Goal: Task Accomplishment & Management: Use online tool/utility

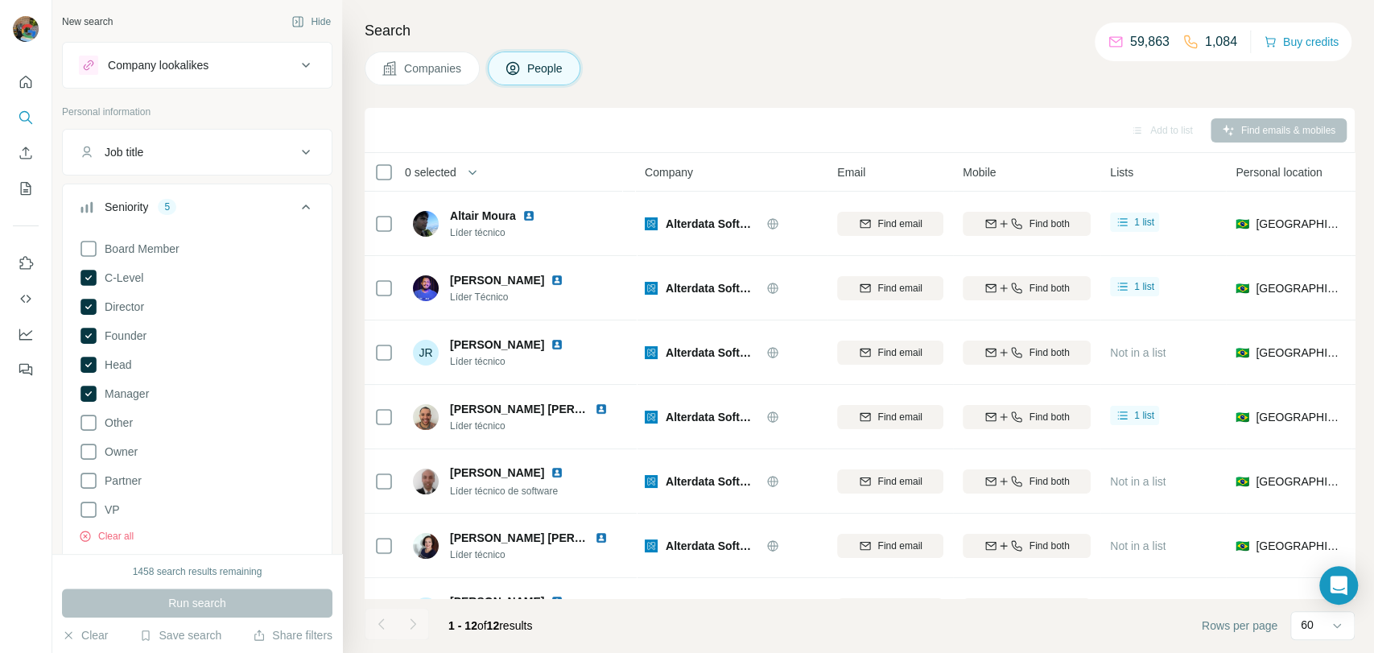
scroll to position [579, 0]
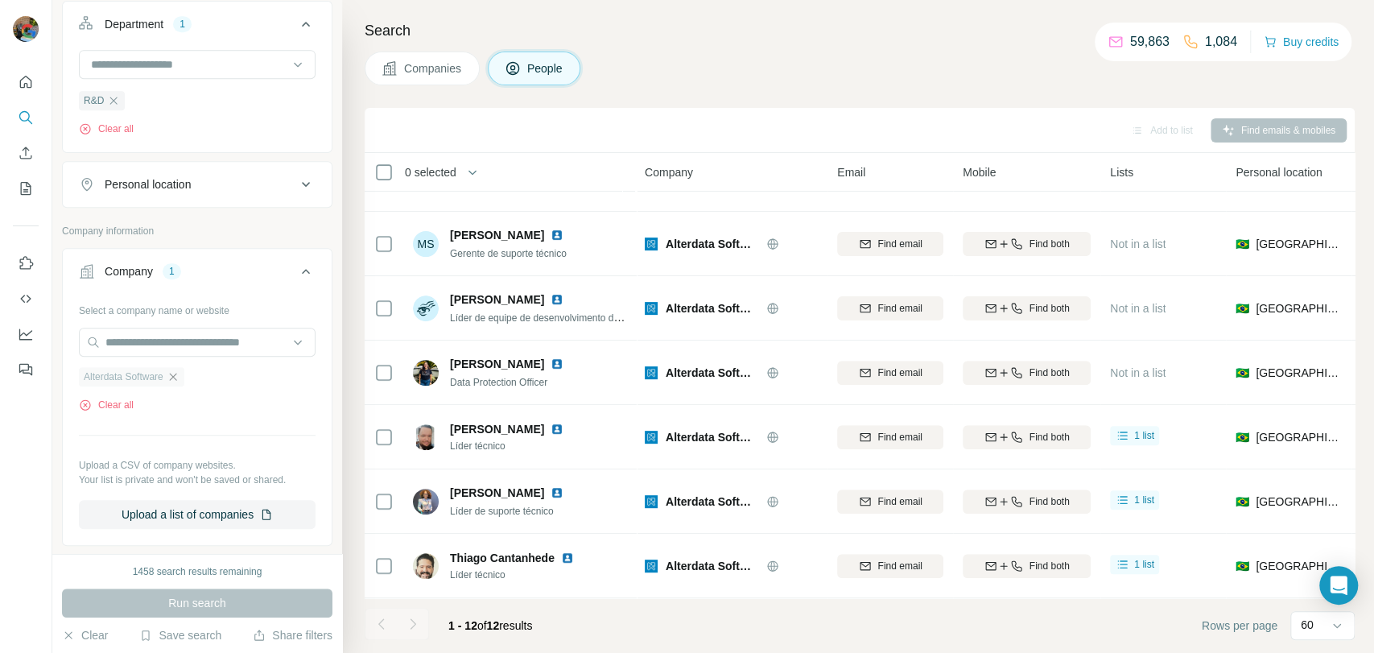
click at [179, 381] on icon "button" at bounding box center [173, 376] width 13 height 13
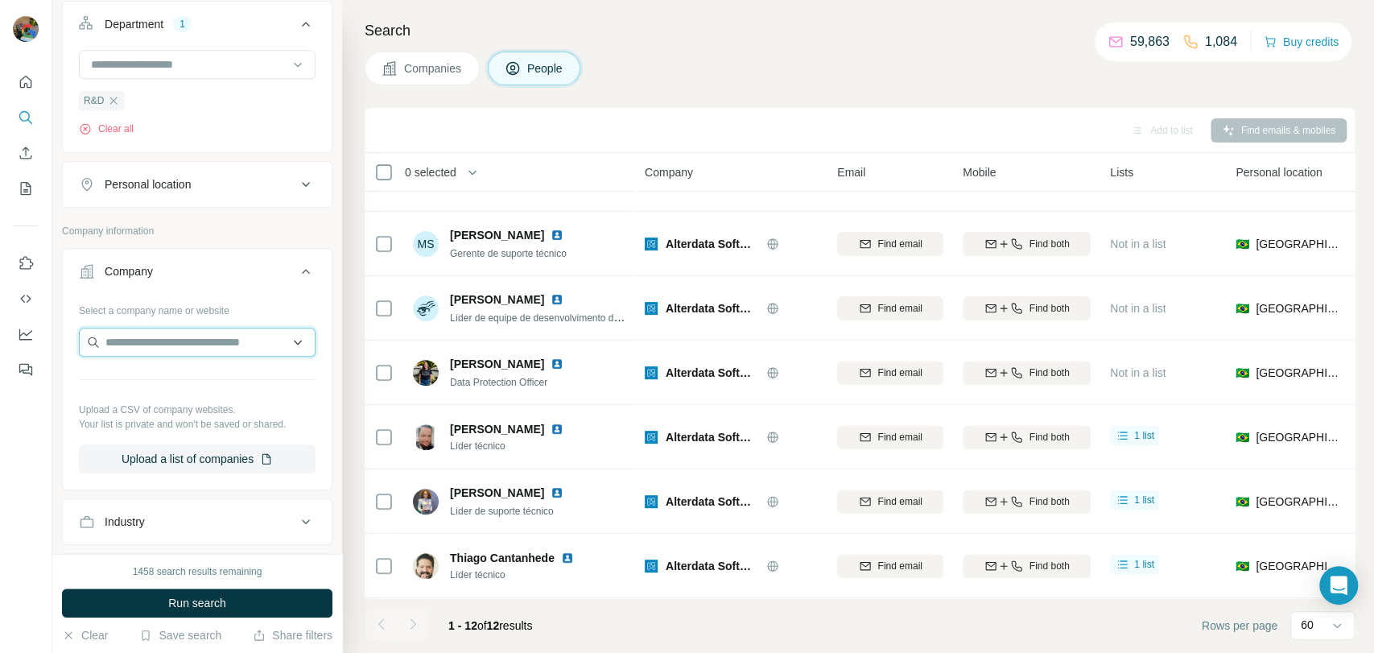
click at [217, 328] on input "text" at bounding box center [197, 342] width 237 height 29
click at [200, 348] on input "text" at bounding box center [197, 342] width 237 height 29
paste input "**********"
type input "**********"
click at [136, 389] on p "[DOMAIN_NAME]" at bounding box center [163, 392] width 77 height 14
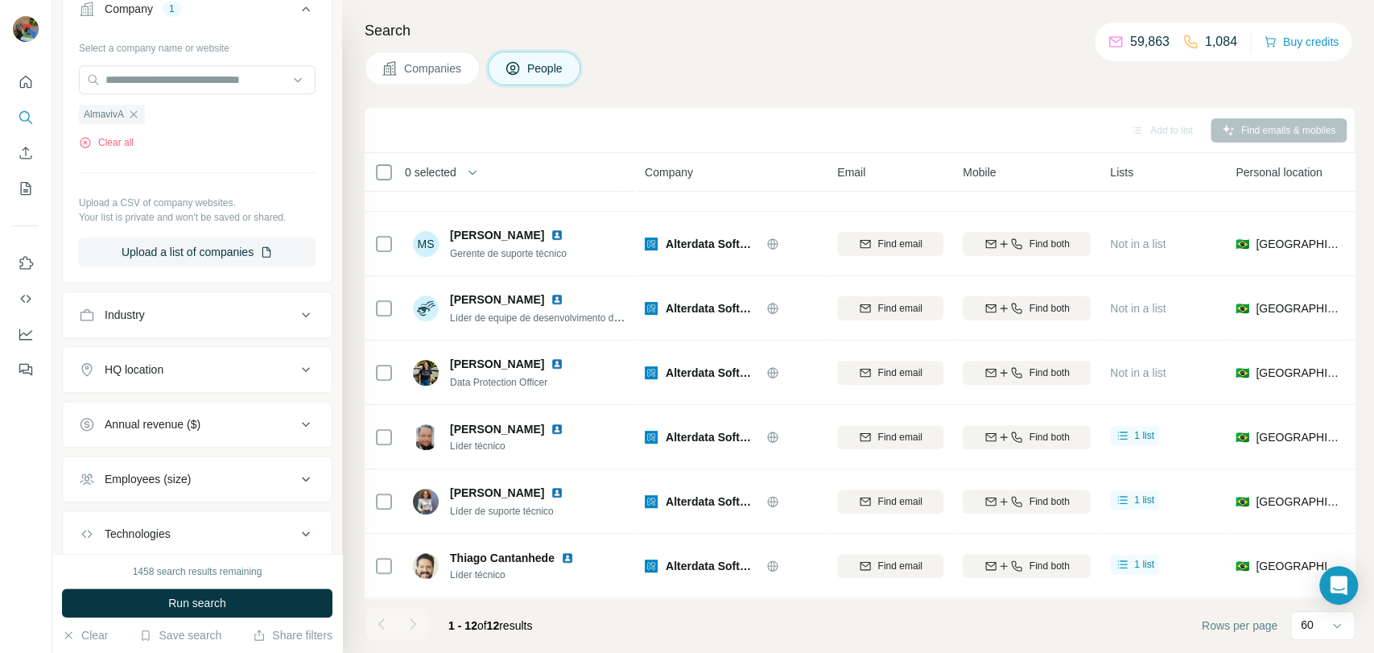
scroll to position [931, 0]
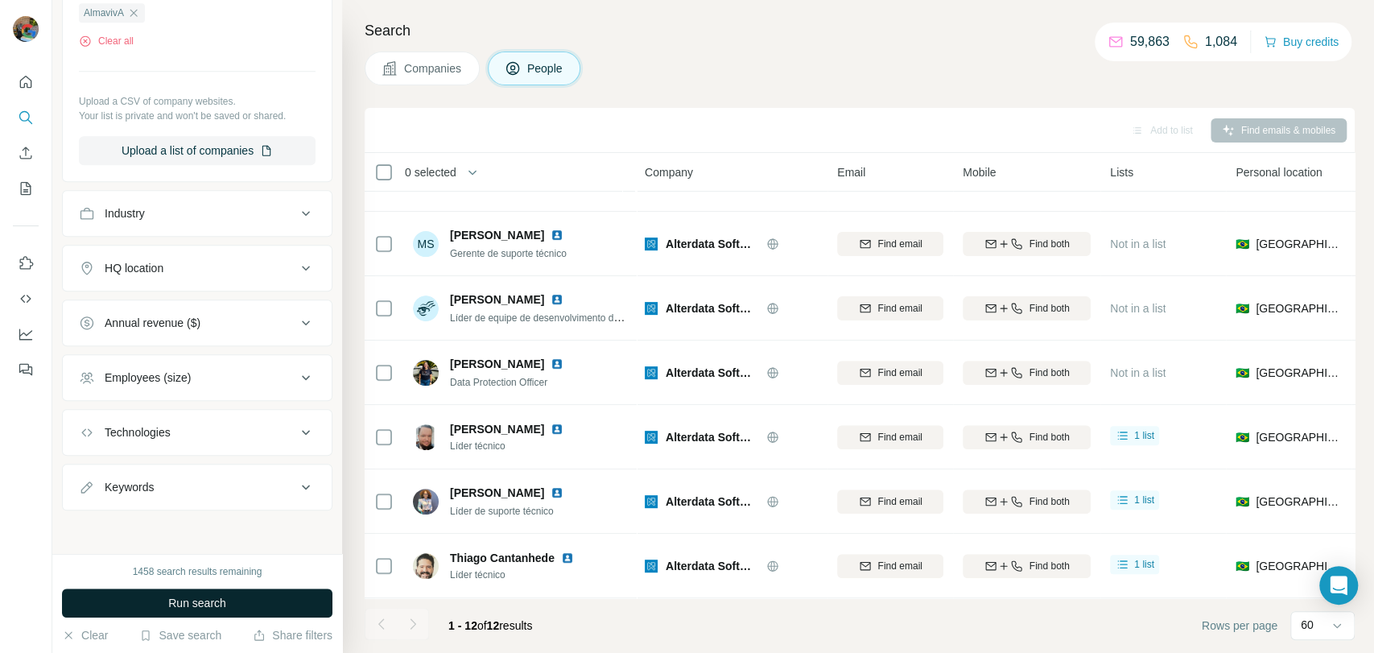
click at [162, 599] on button "Run search" at bounding box center [197, 602] width 270 height 29
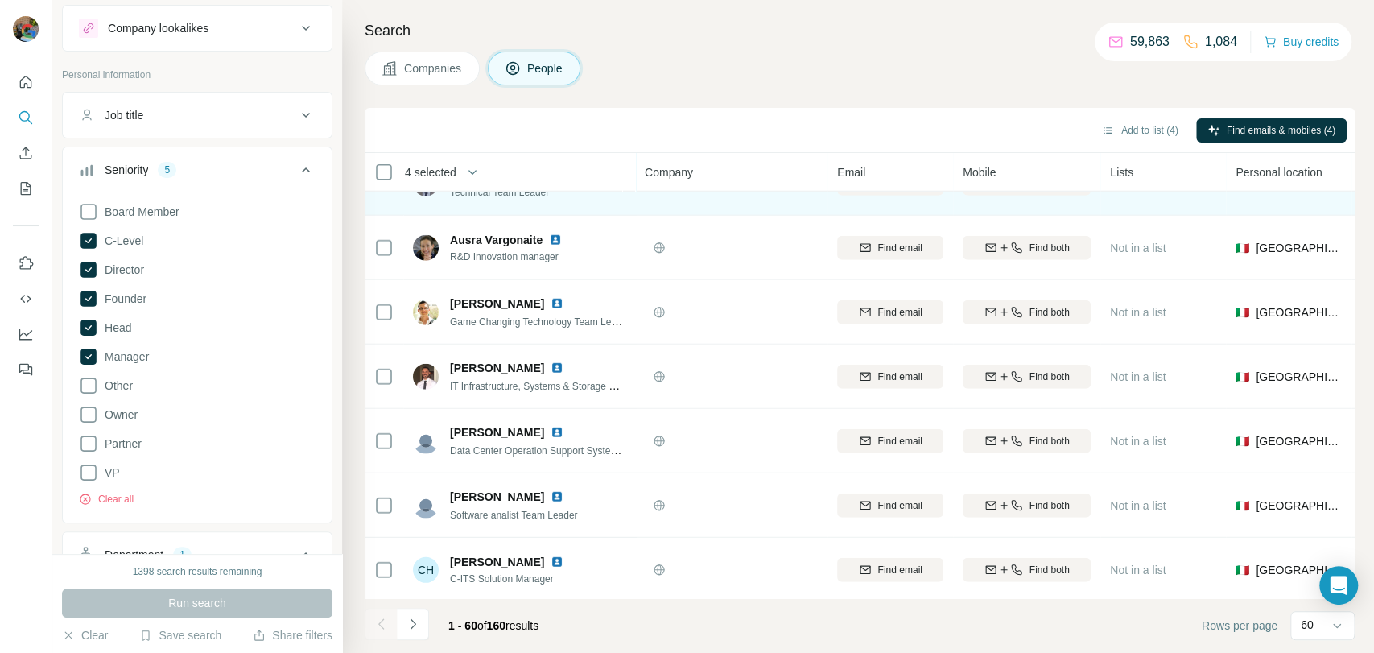
scroll to position [2968, 0]
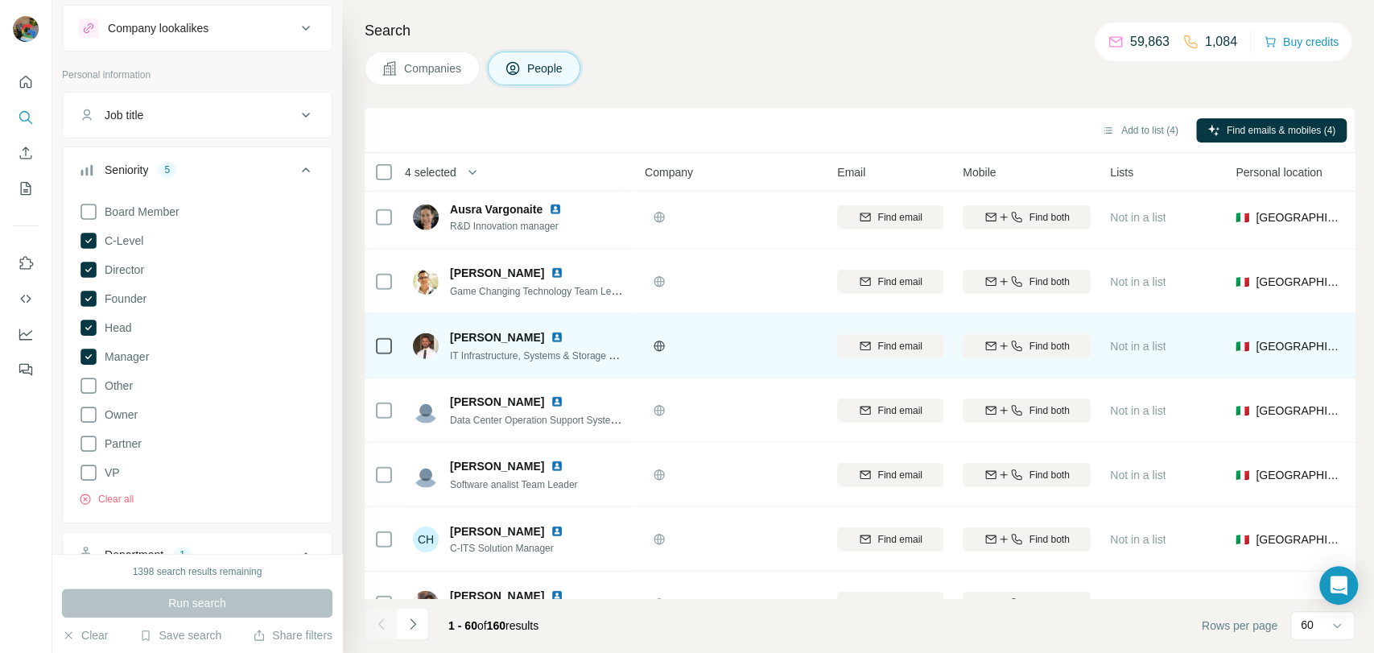
click at [381, 354] on icon at bounding box center [383, 345] width 19 height 19
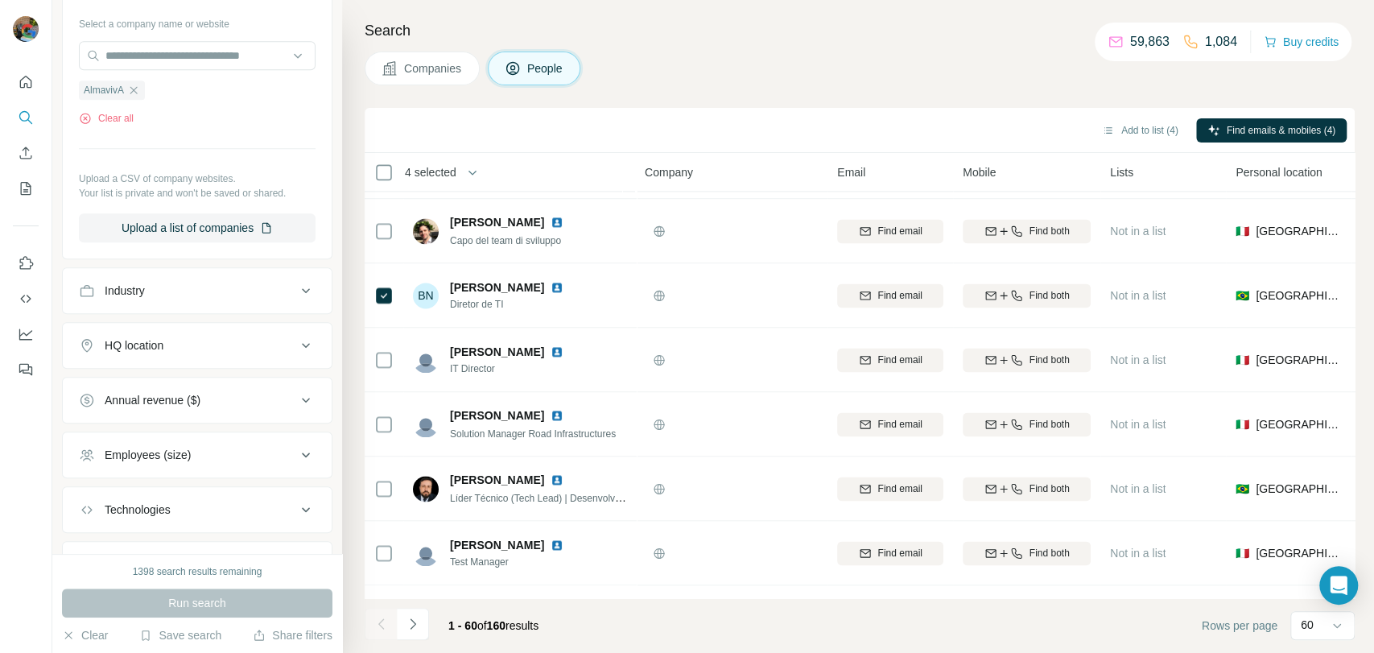
scroll to position [931, 0]
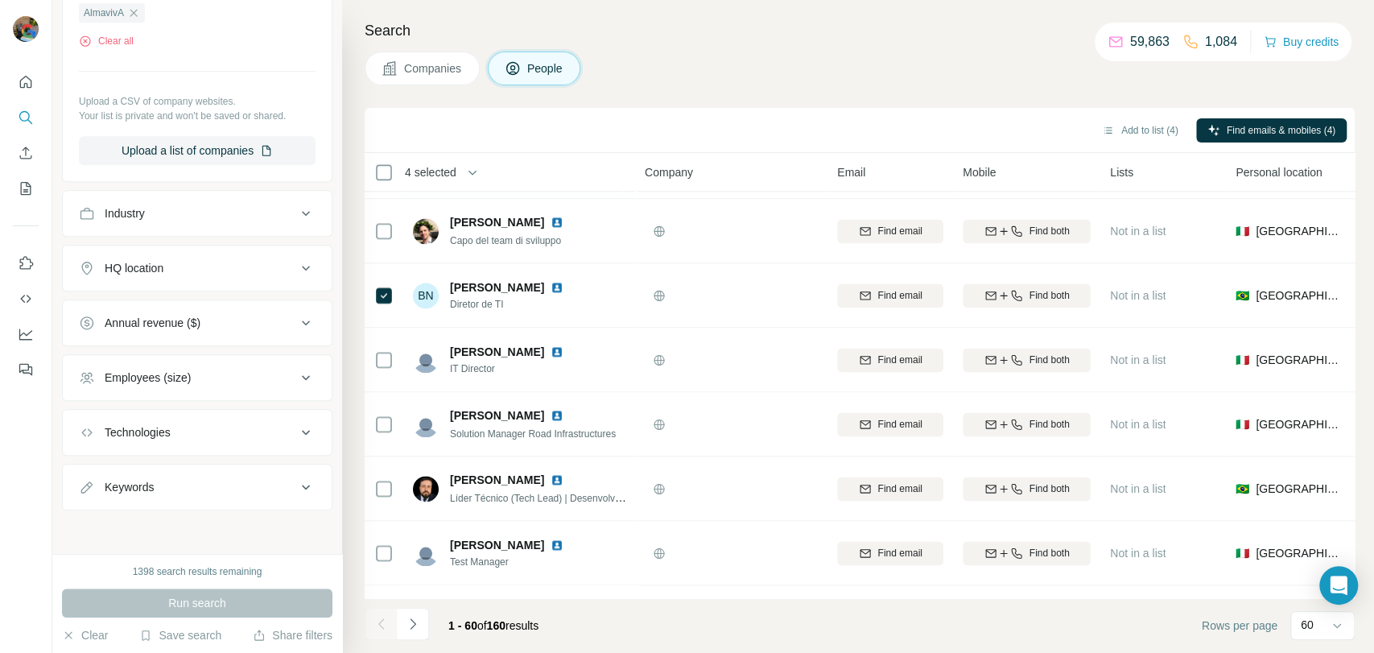
click at [132, 276] on button "HQ location" at bounding box center [197, 268] width 269 height 39
click at [174, 311] on input "text" at bounding box center [197, 308] width 237 height 29
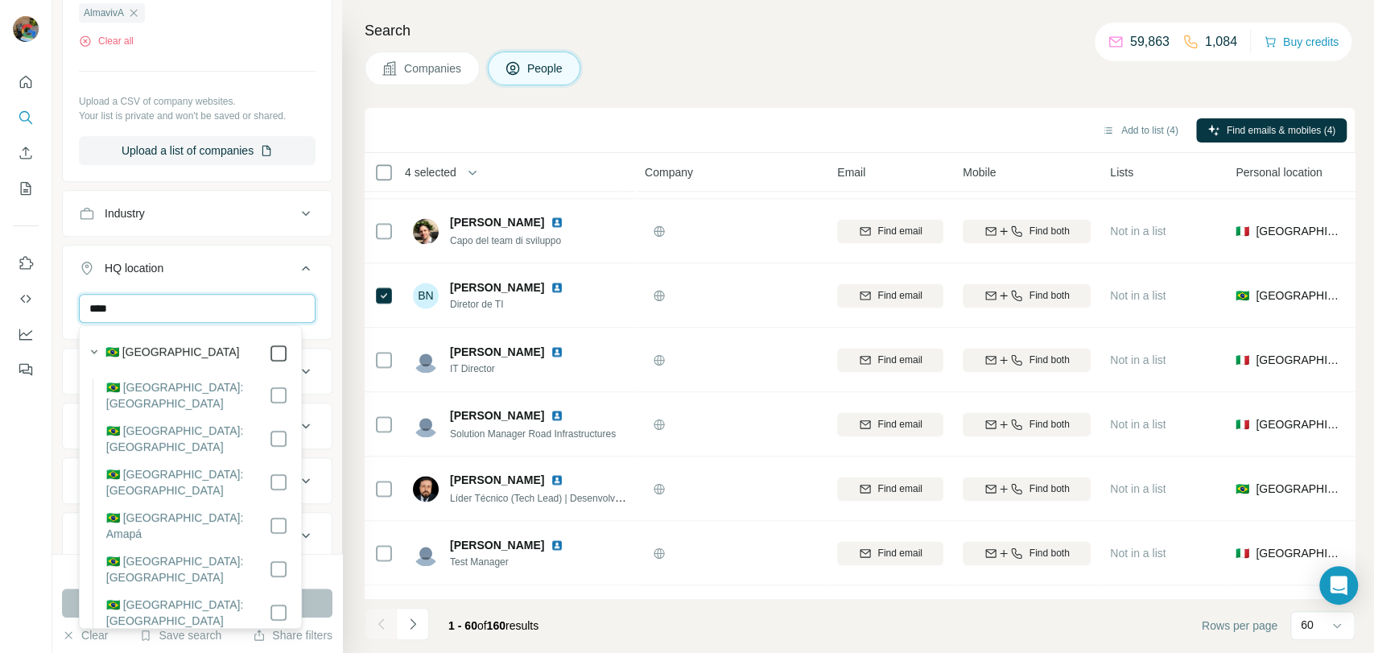
type input "****"
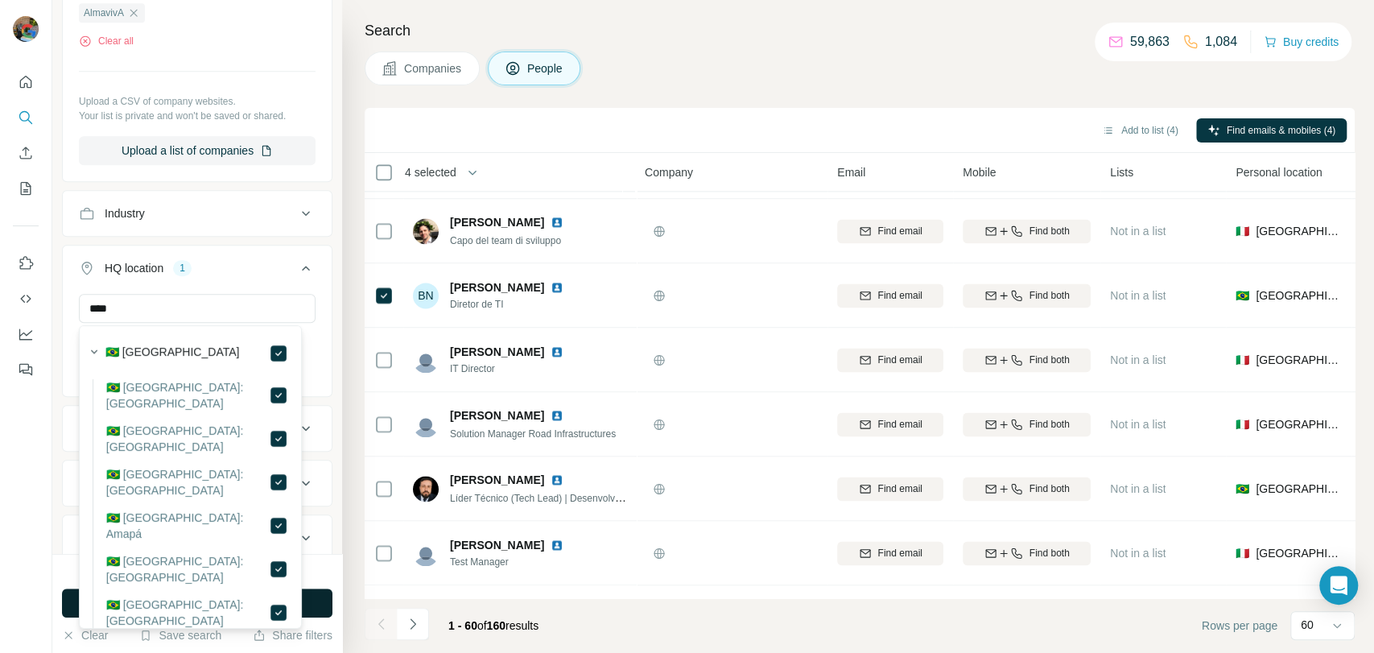
click at [311, 600] on button "Run search" at bounding box center [197, 602] width 270 height 29
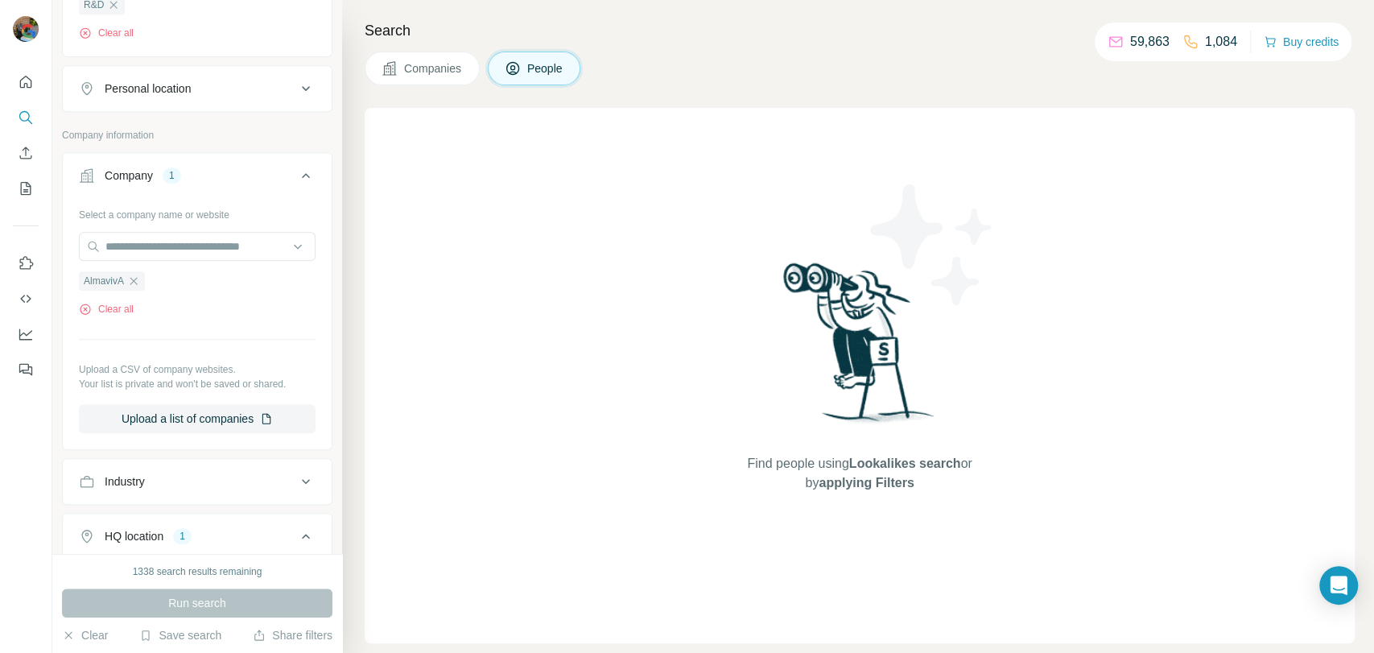
scroll to position [842, 0]
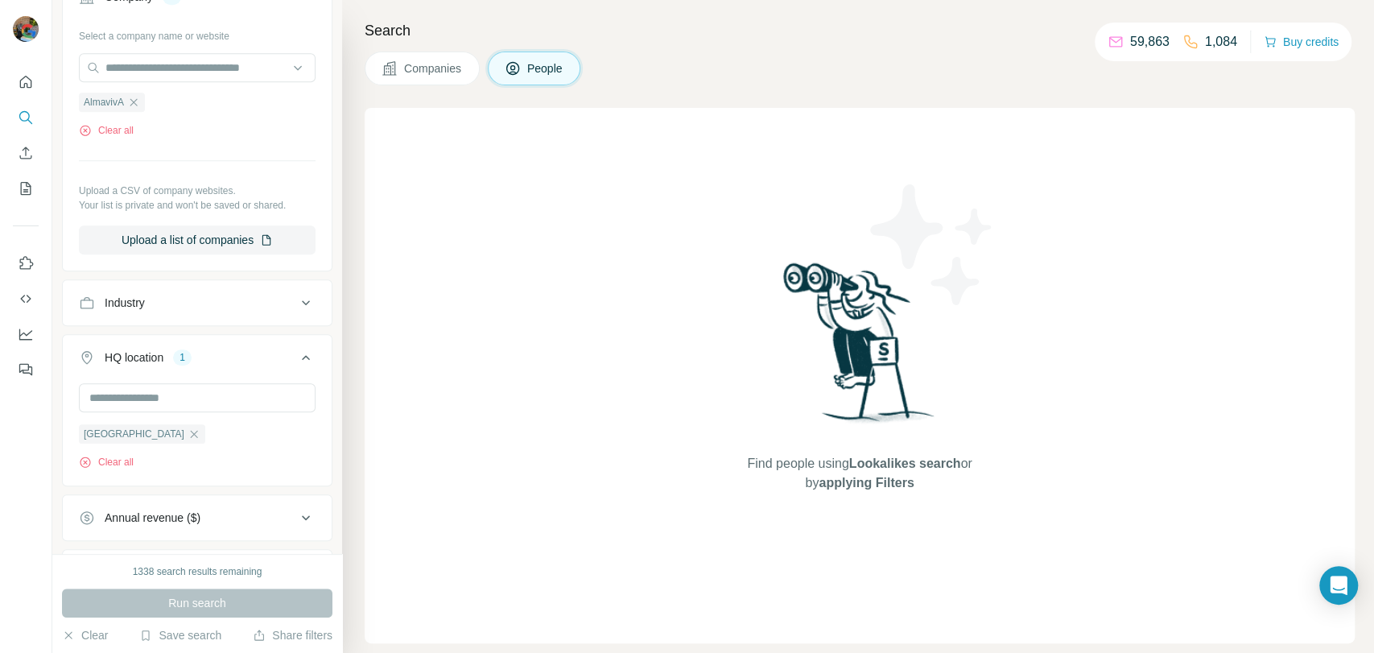
click at [142, 455] on div "Brazil Clear all" at bounding box center [197, 426] width 237 height 86
click at [122, 459] on button "Clear all" at bounding box center [106, 462] width 55 height 14
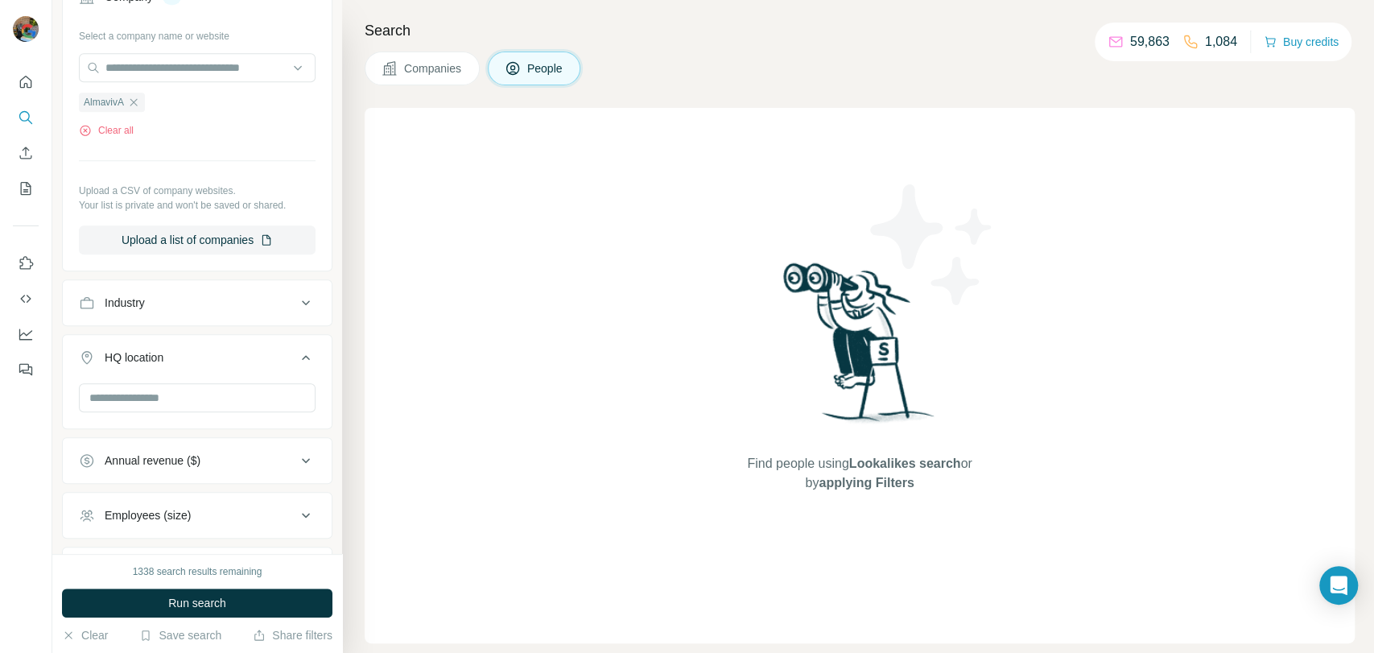
click at [196, 627] on button "Save search" at bounding box center [180, 635] width 82 height 16
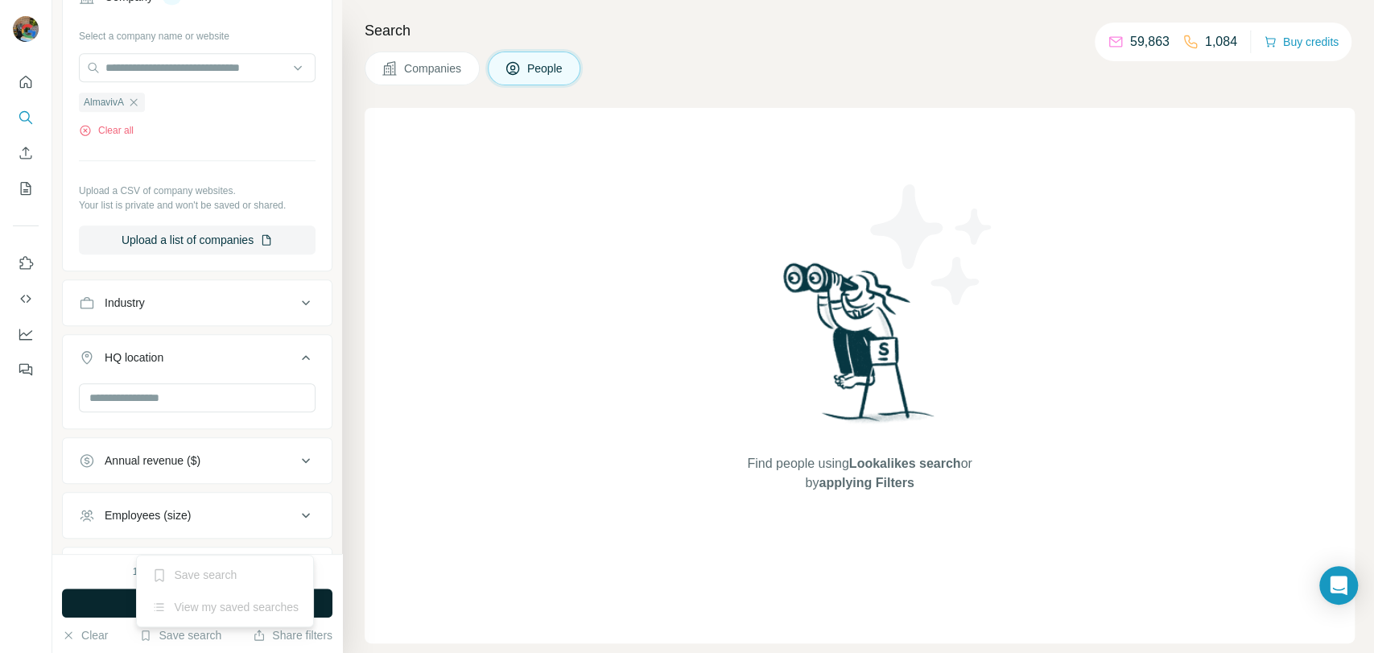
click at [109, 600] on button "Run search" at bounding box center [197, 602] width 270 height 29
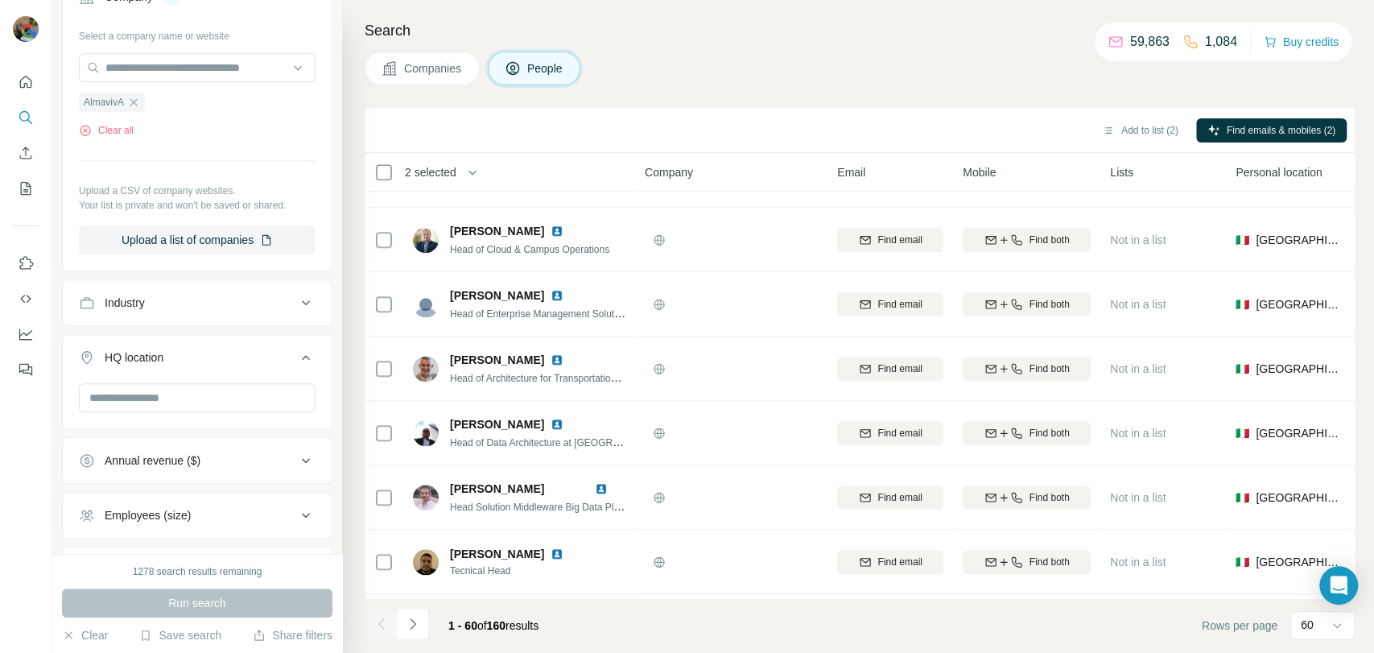
scroll to position [1162, 0]
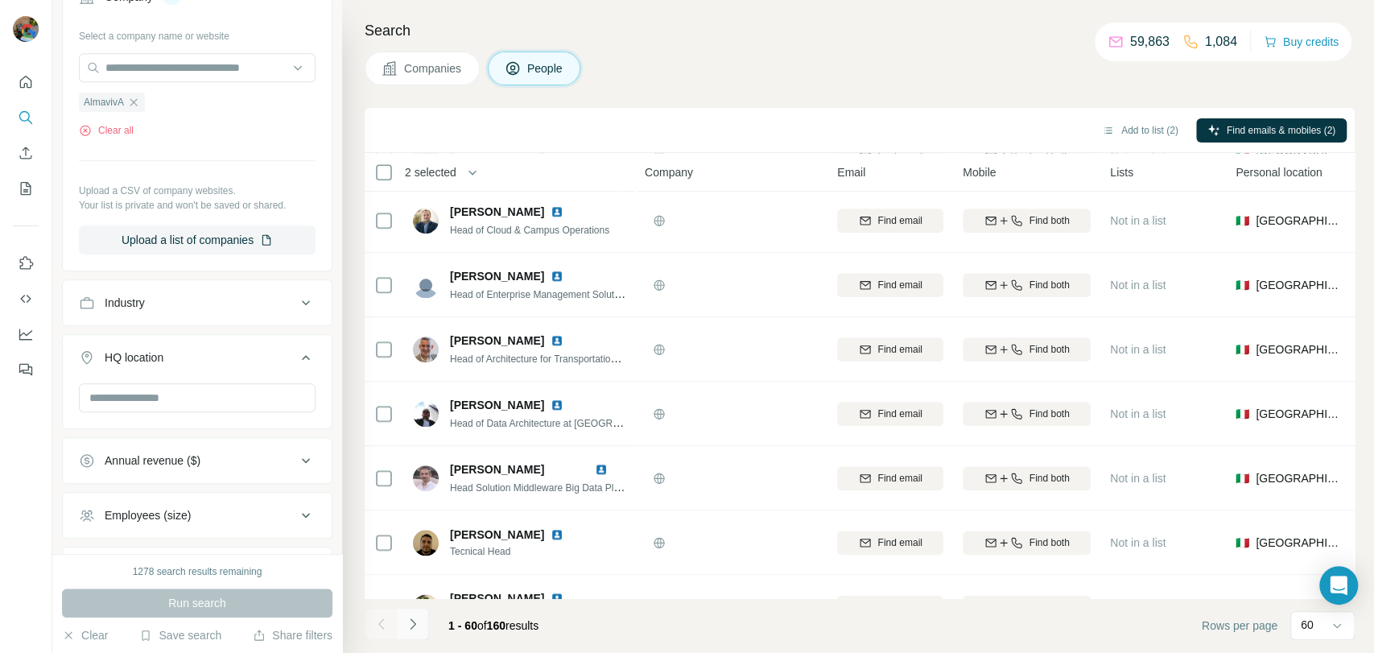
click at [419, 625] on icon "Navigate to next page" at bounding box center [413, 624] width 16 height 16
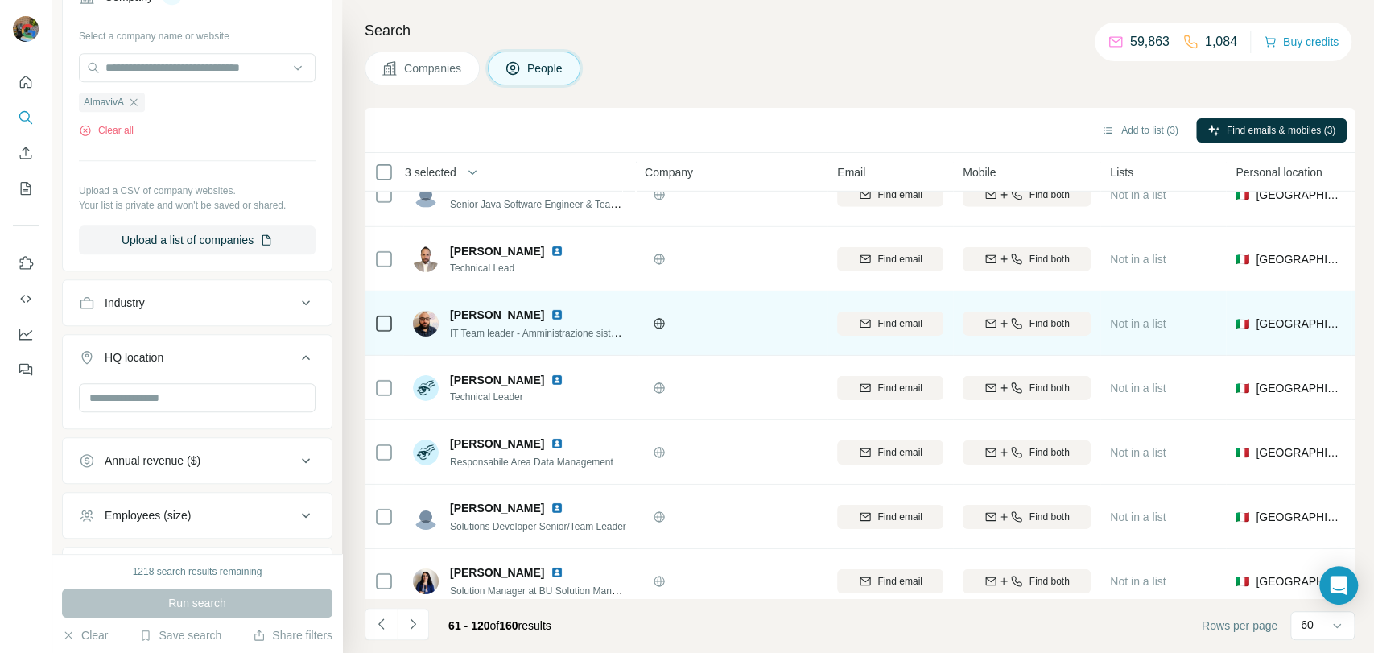
scroll to position [3466, 0]
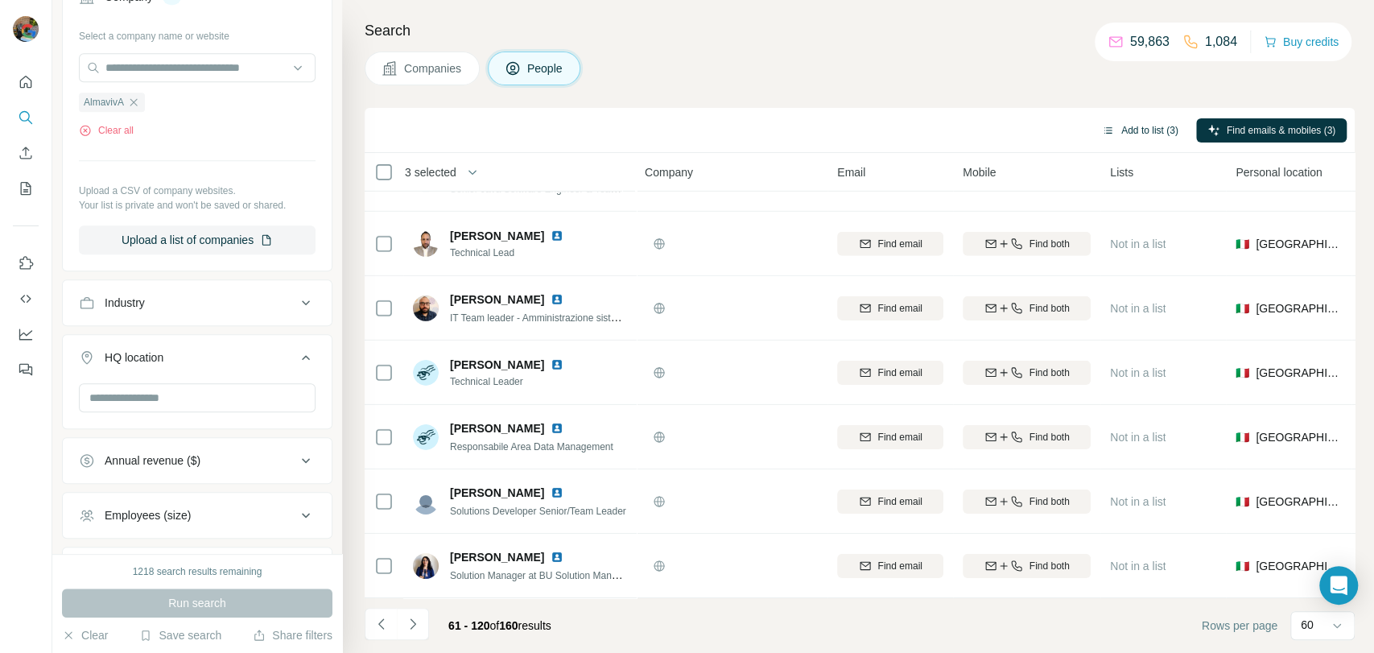
click at [1120, 127] on button "Add to list (3)" at bounding box center [1140, 130] width 99 height 24
click at [1141, 126] on button "Add to list (3)" at bounding box center [1140, 130] width 99 height 24
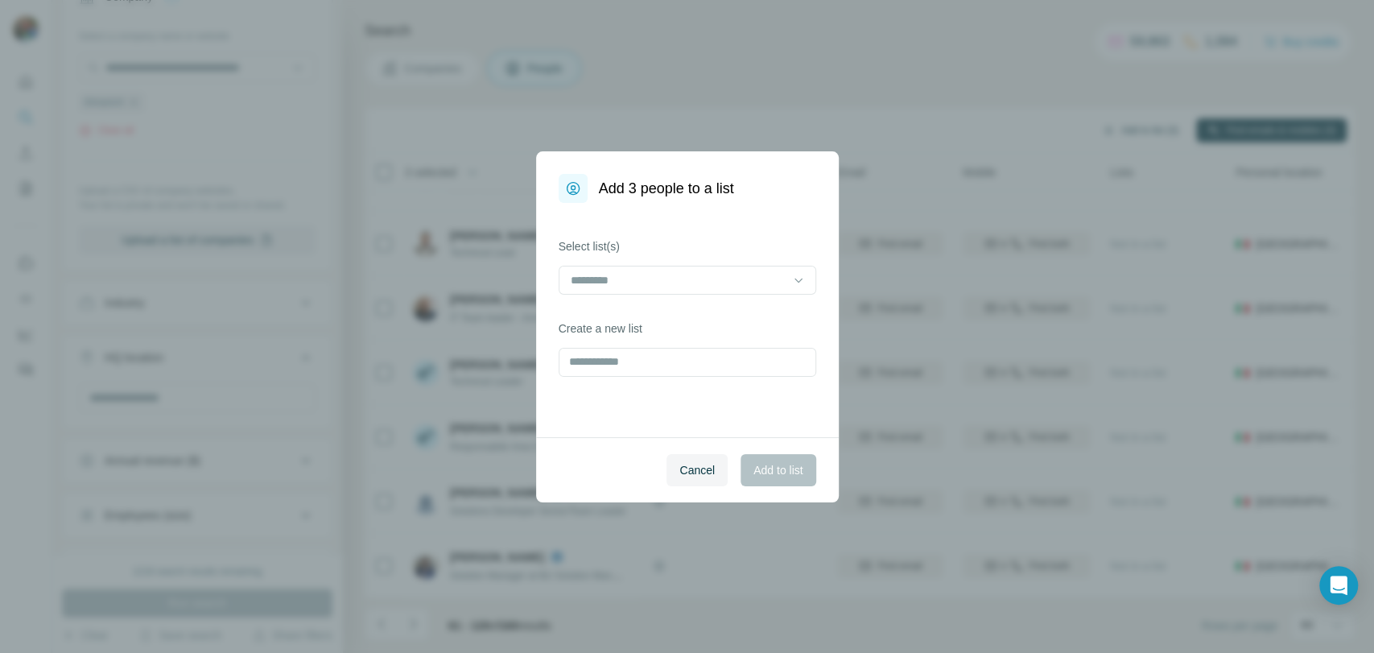
click at [1136, 127] on div "Add 3 people to a list Select list(s) Create a new list Cancel Add to list" at bounding box center [687, 326] width 1374 height 653
click at [691, 285] on input at bounding box center [677, 280] width 217 height 18
click at [650, 313] on div "VMWare 2" at bounding box center [686, 315] width 230 height 16
click at [781, 474] on span "Add to list" at bounding box center [777, 470] width 49 height 16
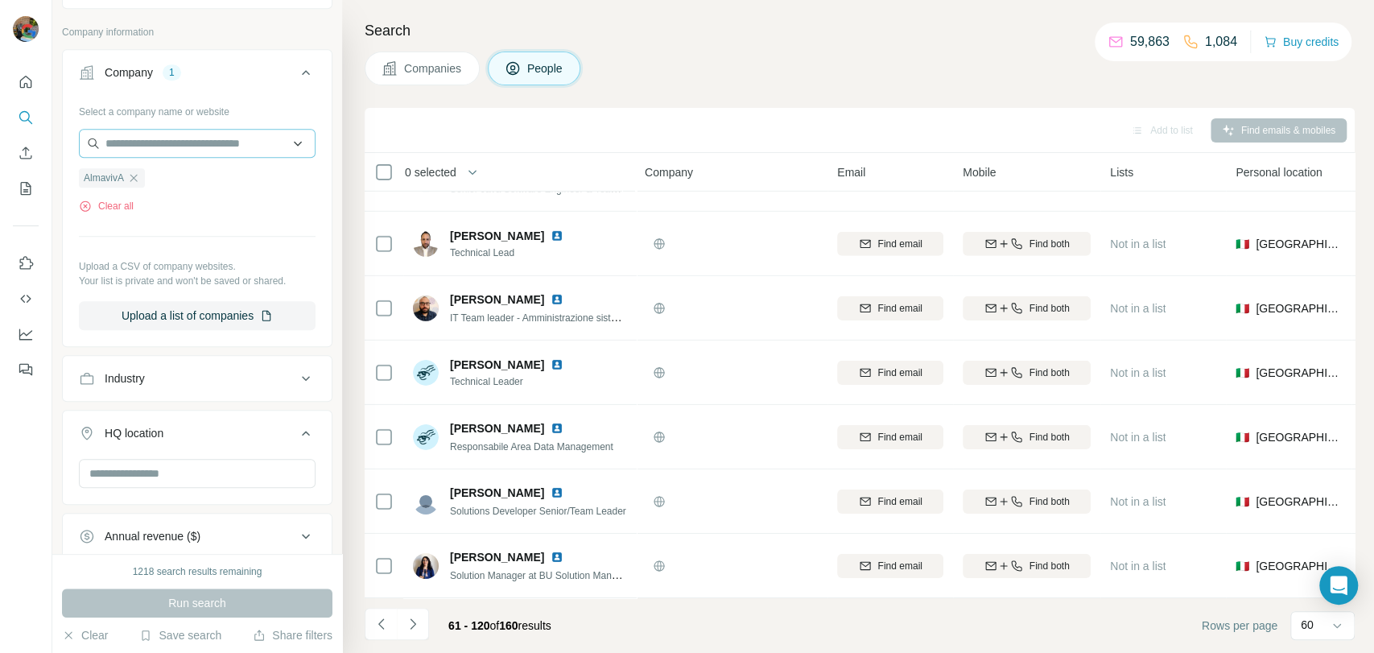
scroll to position [663, 0]
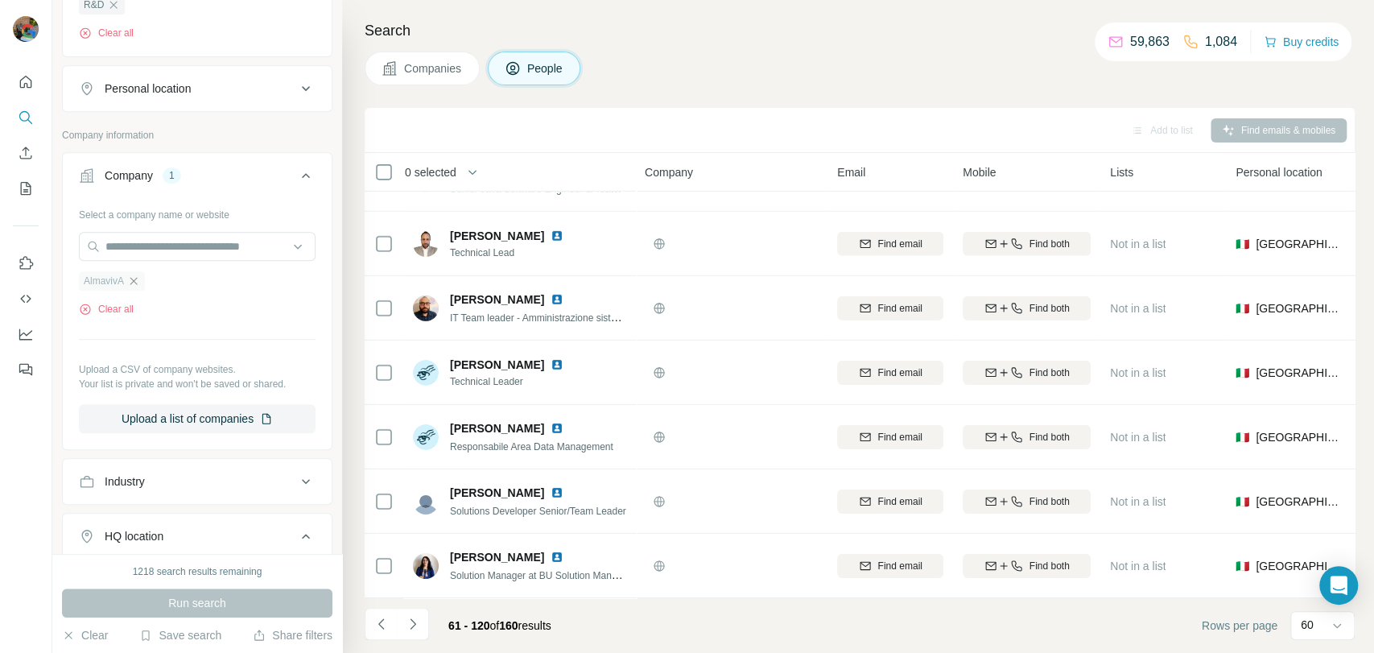
click at [140, 282] on icon "button" at bounding box center [133, 280] width 13 height 13
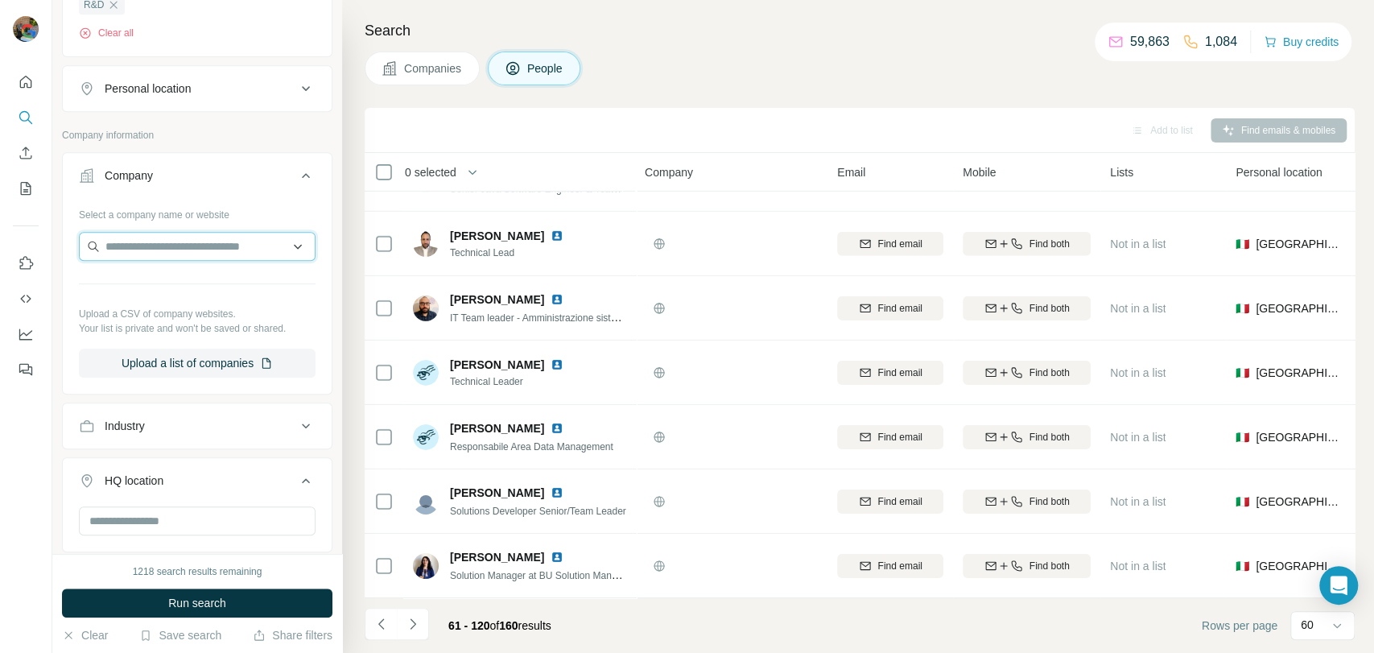
click at [158, 246] on input "text" at bounding box center [197, 246] width 237 height 29
paste input "**********"
type input "**********"
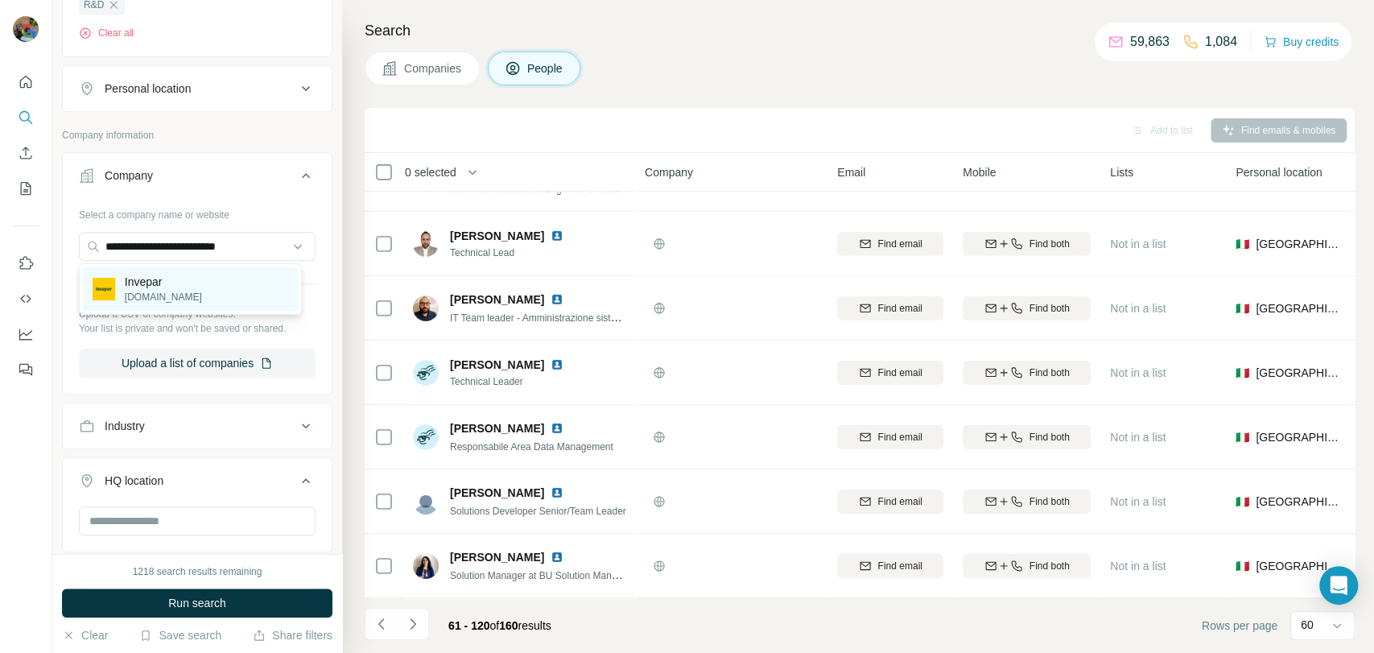
click at [164, 275] on p "Invepar" at bounding box center [163, 282] width 77 height 16
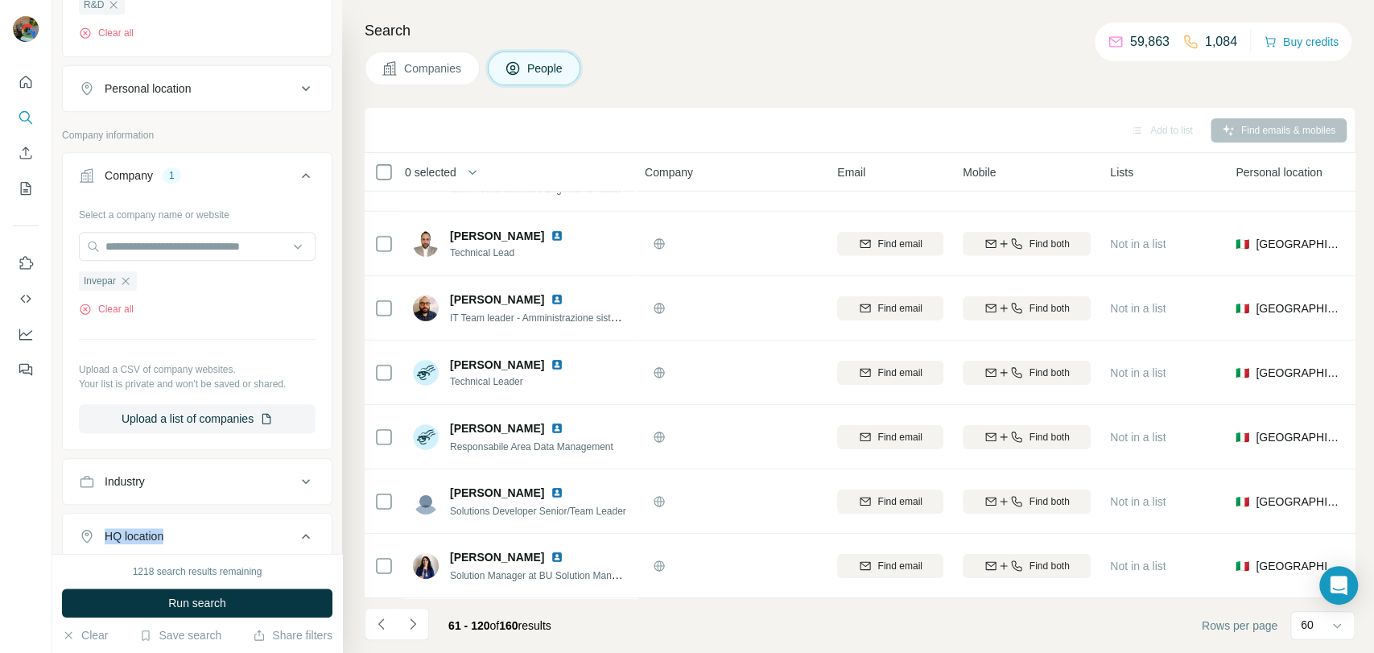
drag, startPoint x: 183, startPoint y: 513, endPoint x: 171, endPoint y: 530, distance: 19.6
click at [179, 517] on ul "Company 1 Select a company name or website Invepar Clear all Upload a CSV of co…" at bounding box center [197, 489] width 270 height 674
click at [175, 595] on span "Run search" at bounding box center [197, 603] width 58 height 16
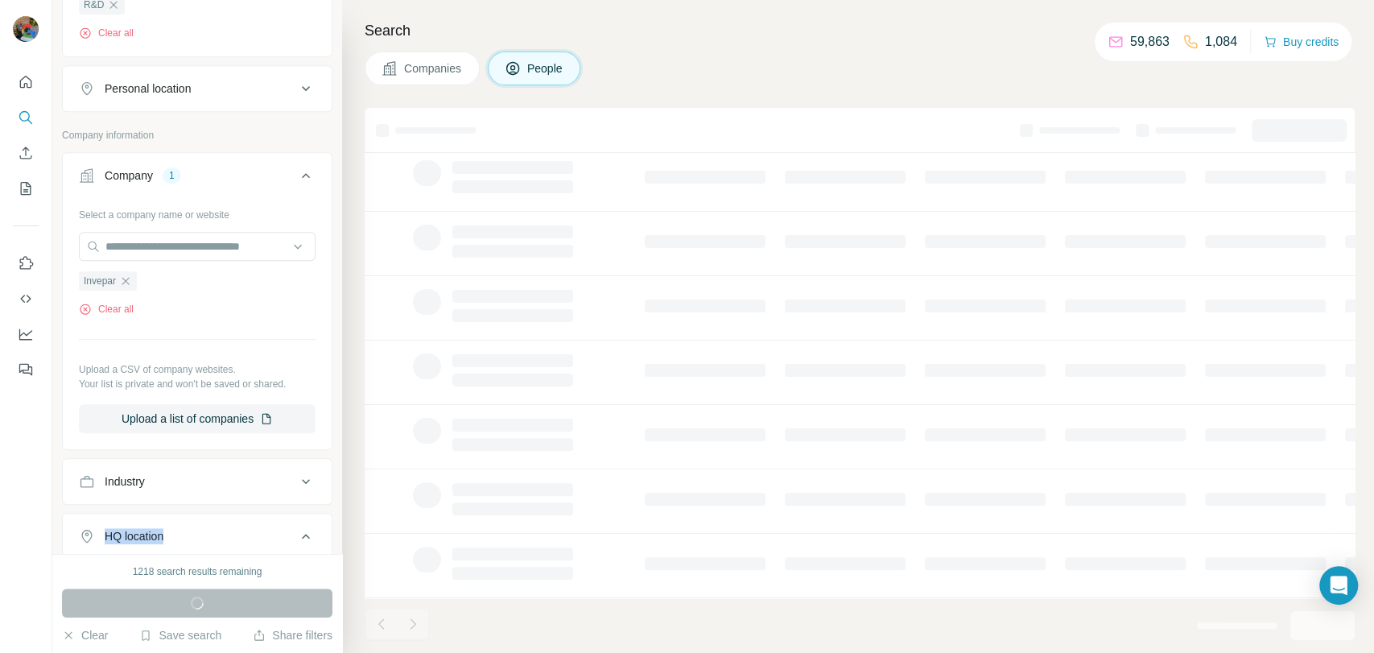
scroll to position [246, 0]
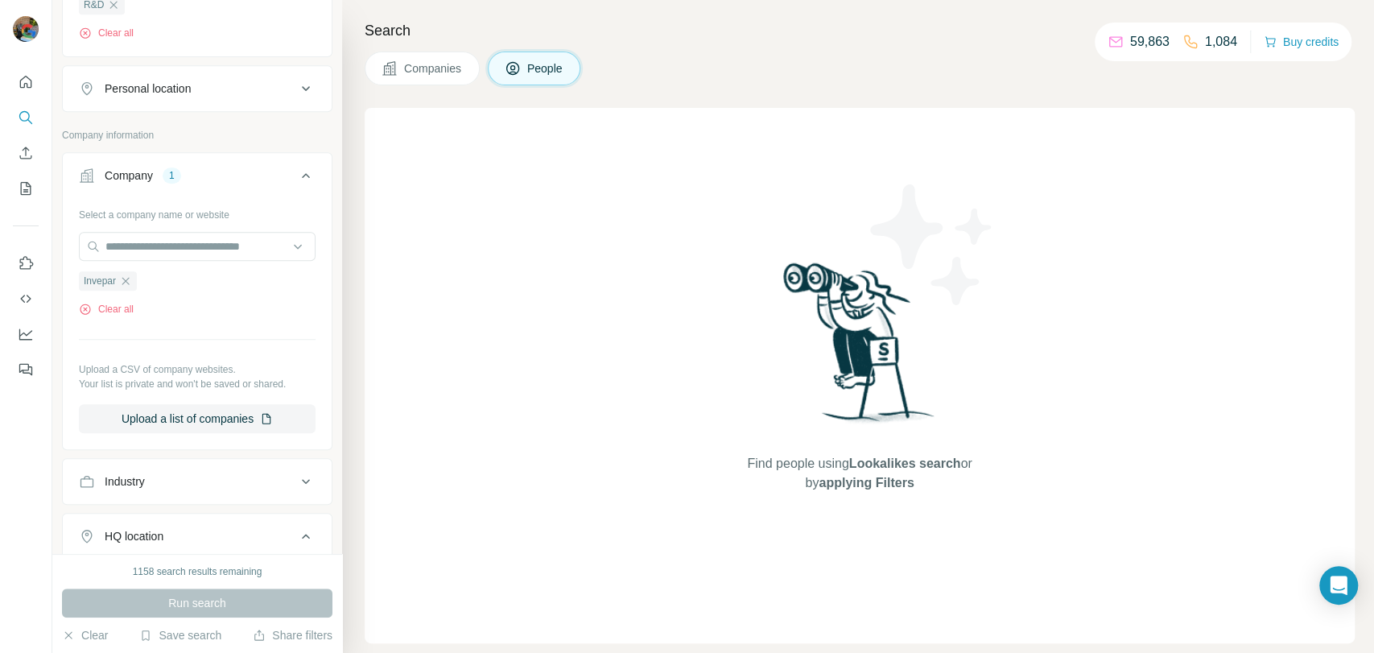
click at [132, 335] on div "Select a company name or website Invepar Clear all Upload a CSV of company webs…" at bounding box center [197, 317] width 237 height 232
click at [127, 281] on icon "button" at bounding box center [125, 280] width 7 height 7
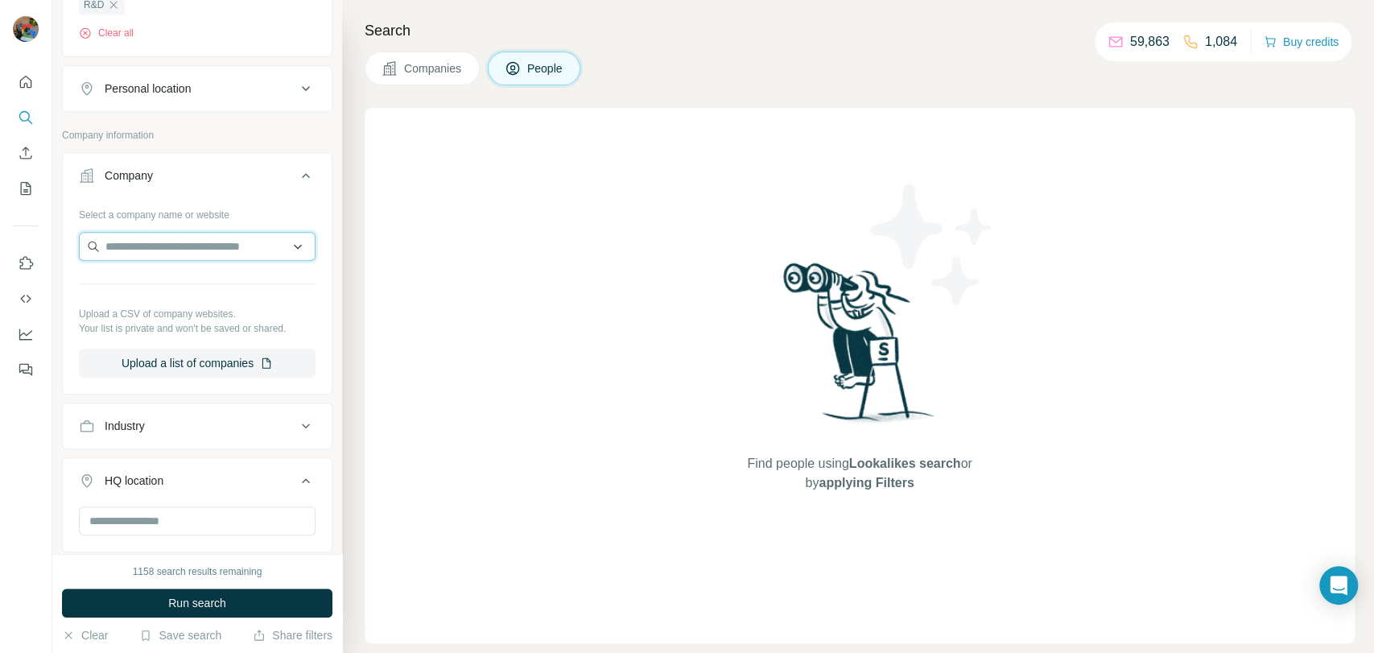
click at [152, 248] on input "text" at bounding box center [197, 246] width 237 height 29
paste input "**********"
type input "**********"
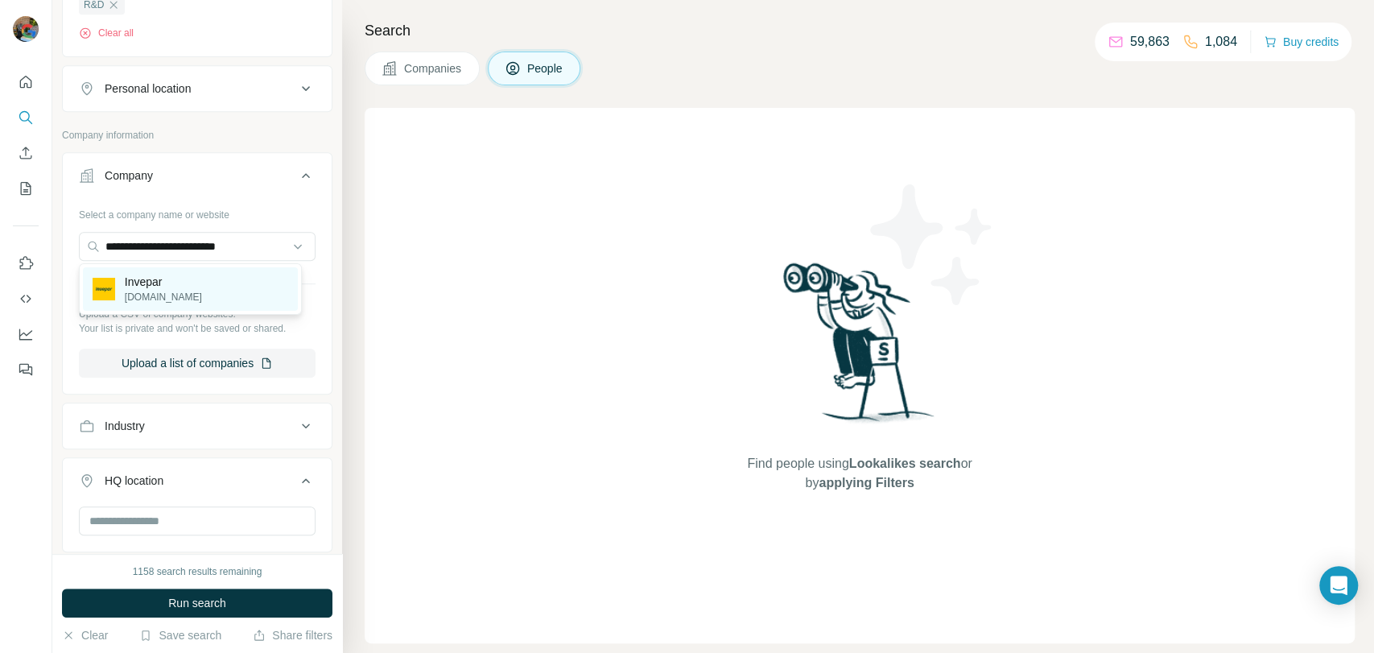
click at [200, 285] on div "Invepar [DOMAIN_NAME]" at bounding box center [190, 288] width 215 height 43
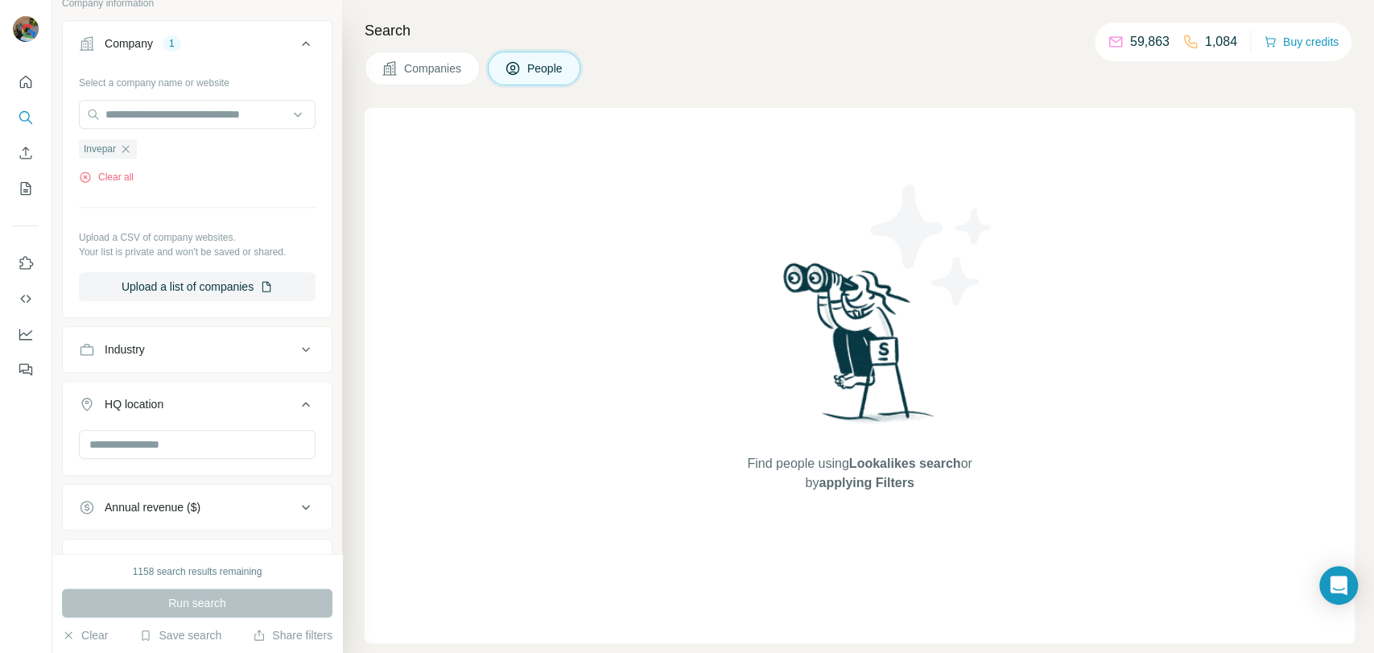
scroll to position [979, 0]
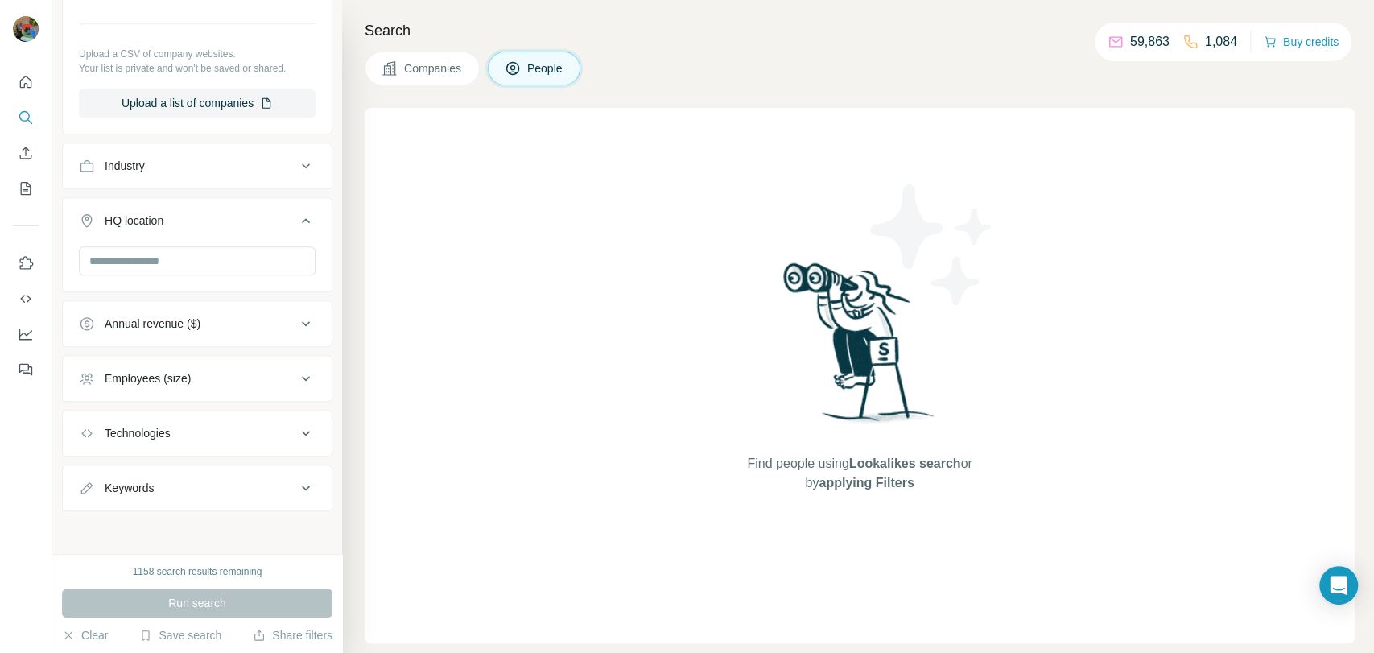
click at [421, 80] on button "Companies" at bounding box center [422, 69] width 115 height 34
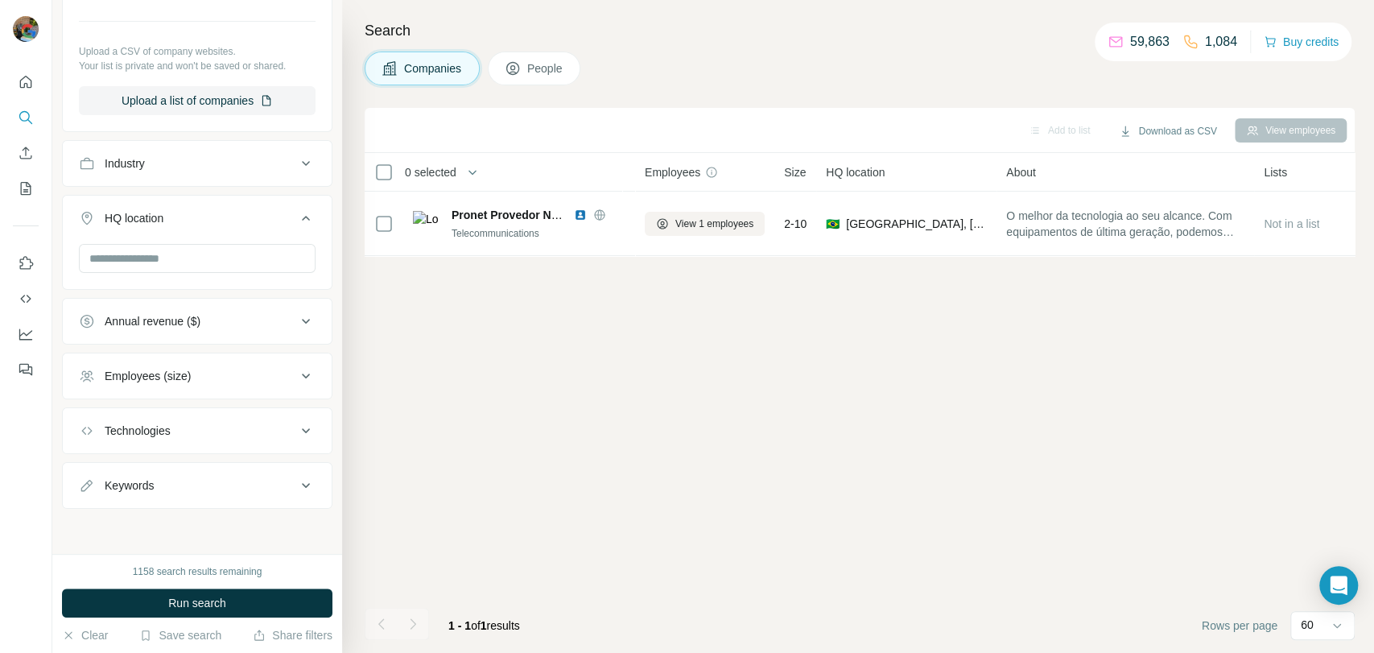
scroll to position [293, 0]
click at [187, 611] on button "Run search" at bounding box center [197, 602] width 270 height 29
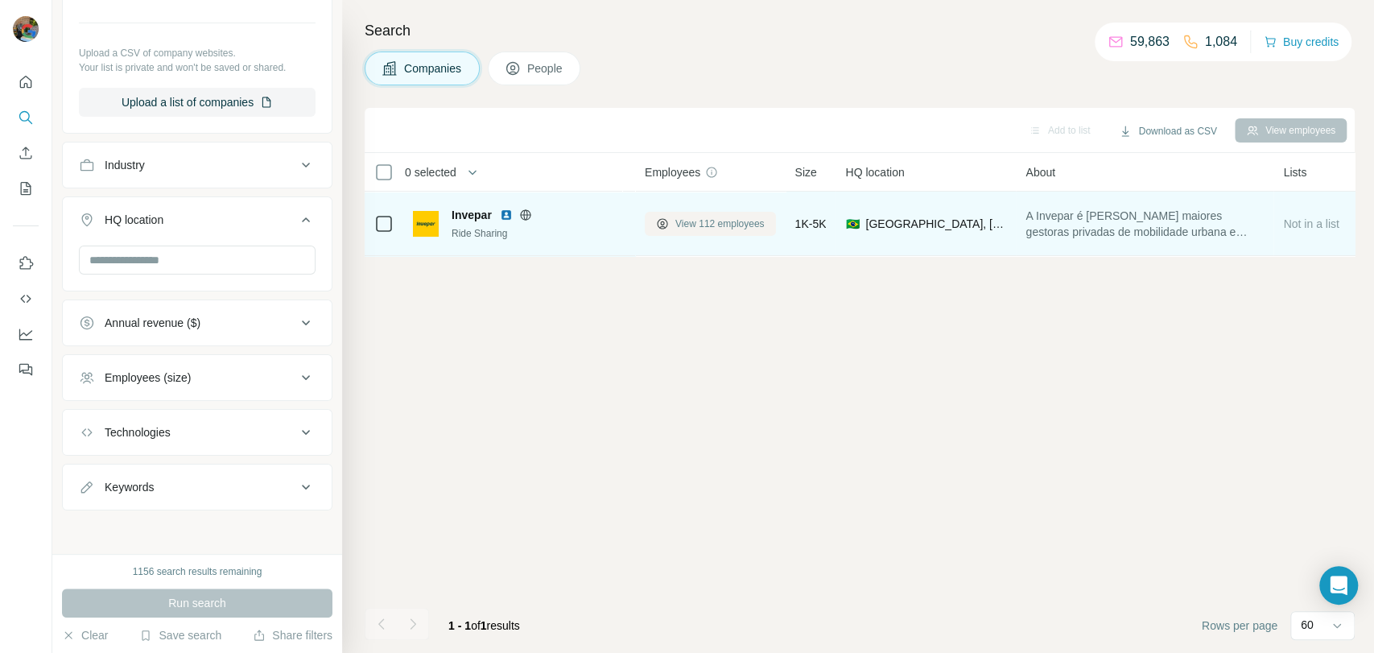
click at [724, 227] on span "View 112 employees" at bounding box center [719, 223] width 89 height 14
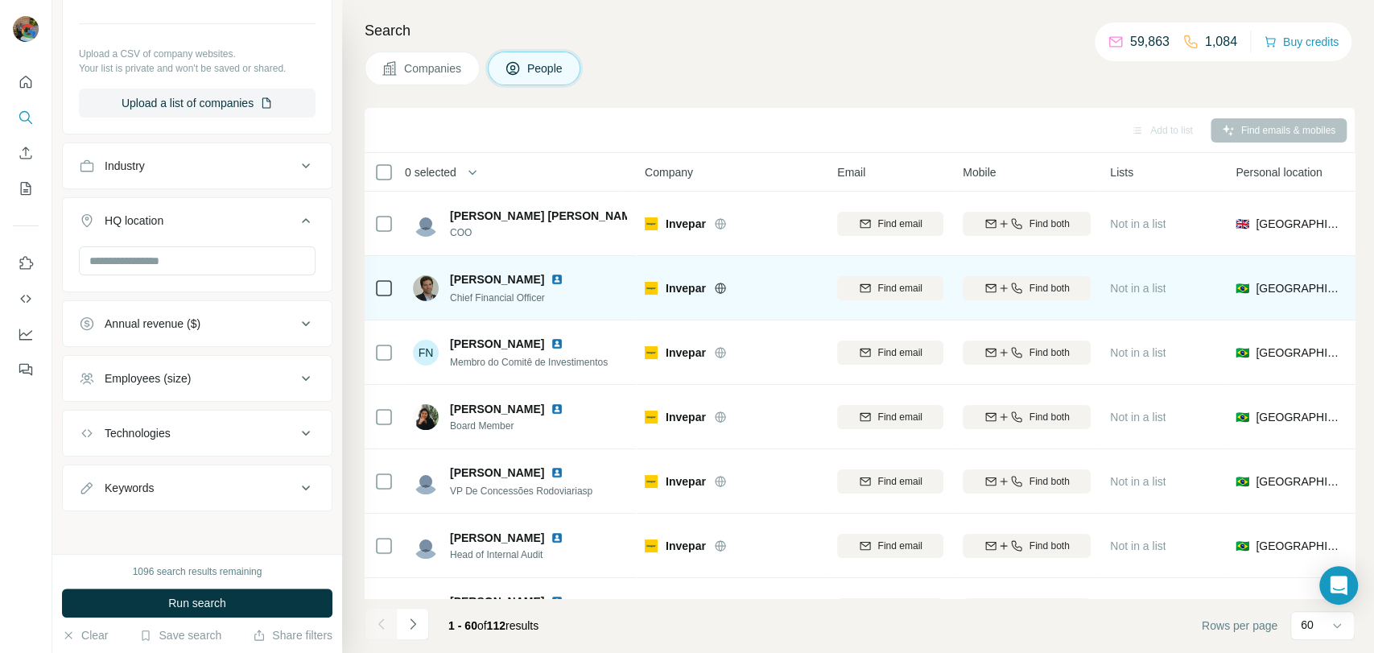
scroll to position [89, 0]
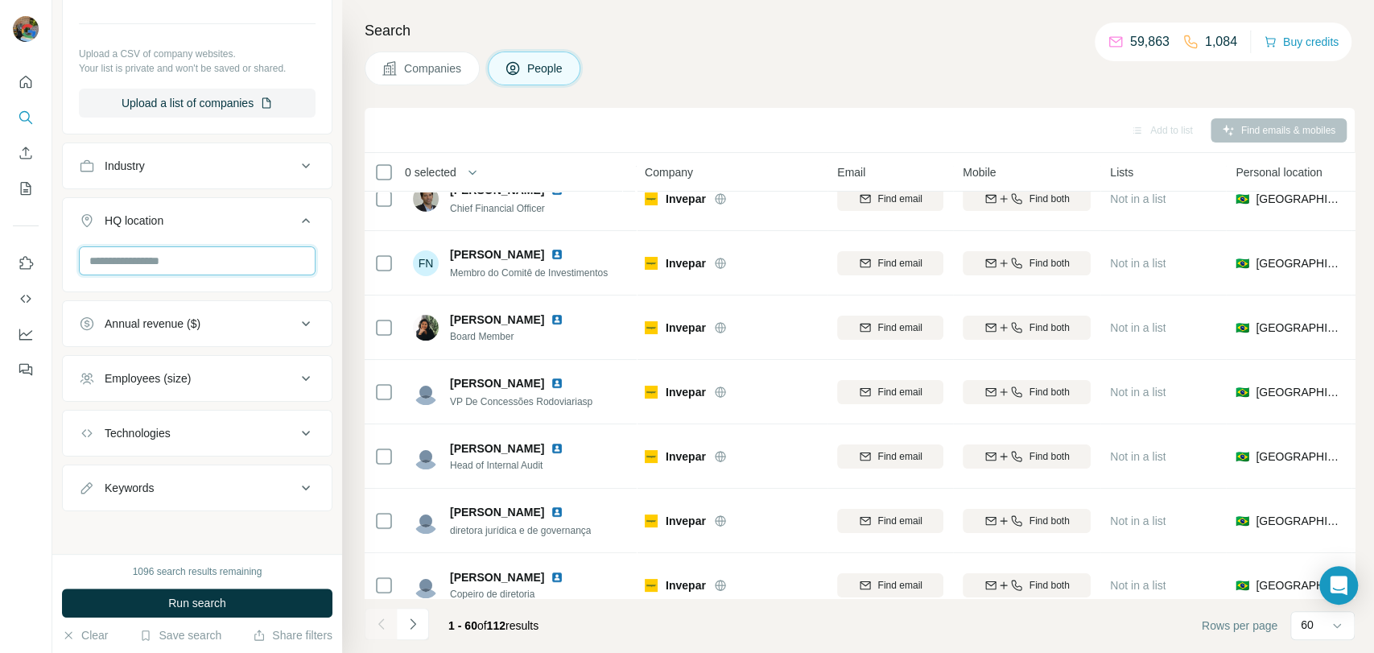
click at [169, 262] on input "text" at bounding box center [197, 260] width 237 height 29
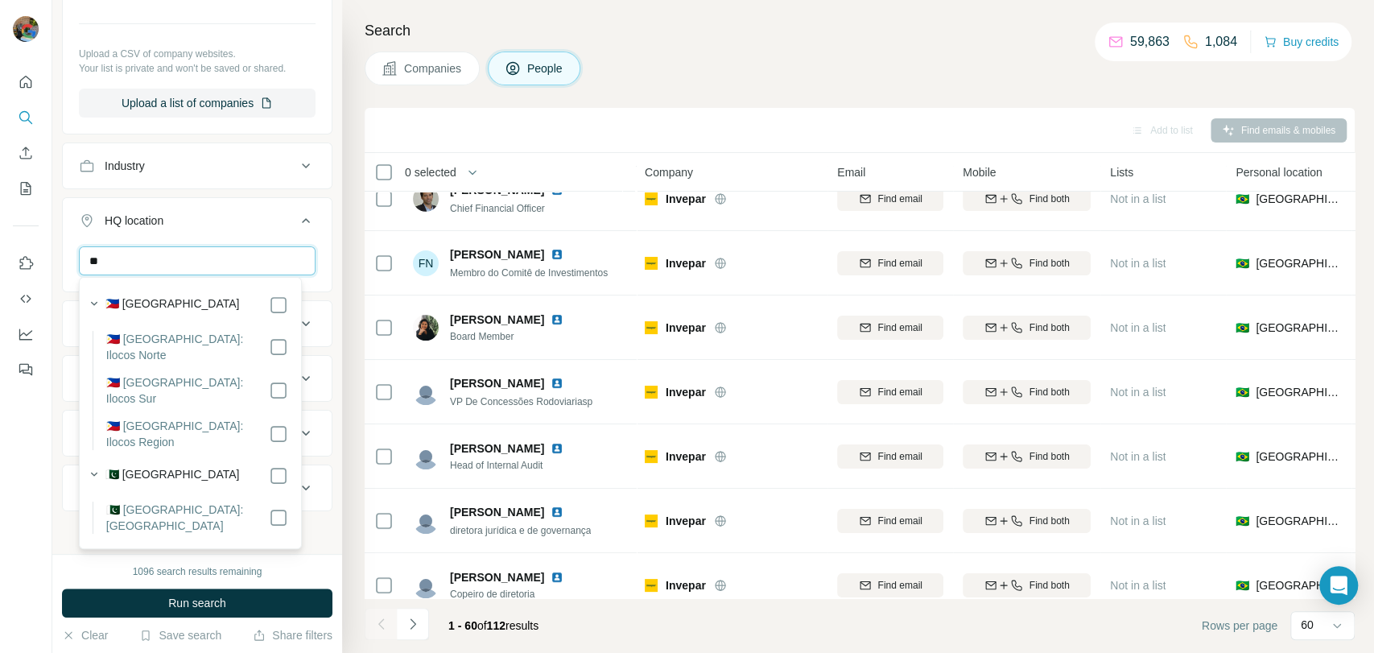
type input "*"
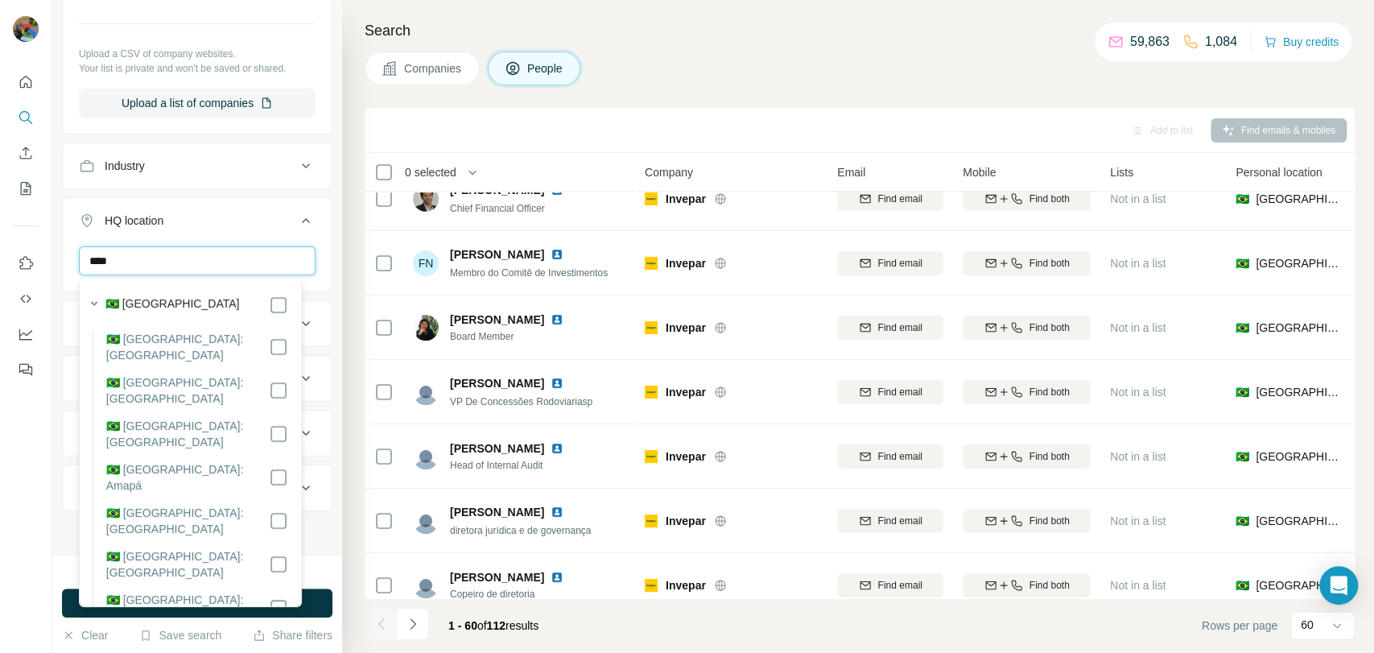
type input "****"
click at [270, 302] on div "🇧🇷 [GEOGRAPHIC_DATA]" at bounding box center [196, 304] width 183 height 19
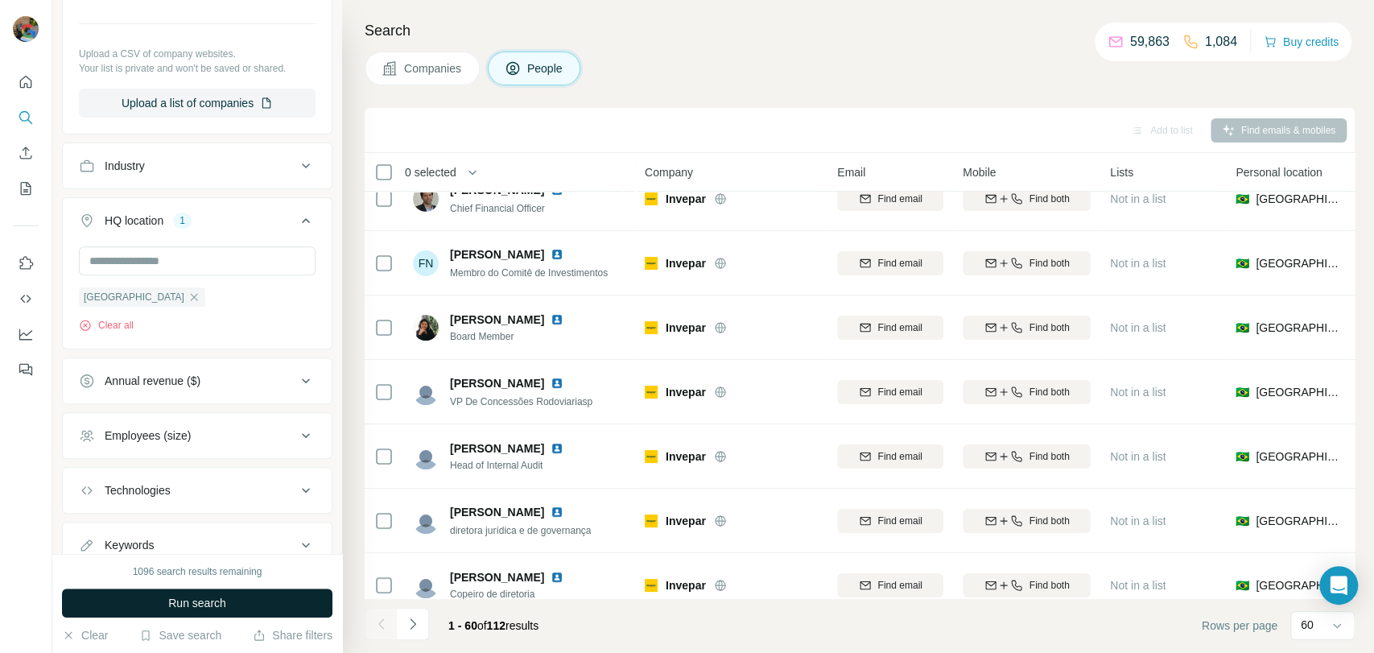
click at [68, 597] on button "Run search" at bounding box center [197, 602] width 270 height 29
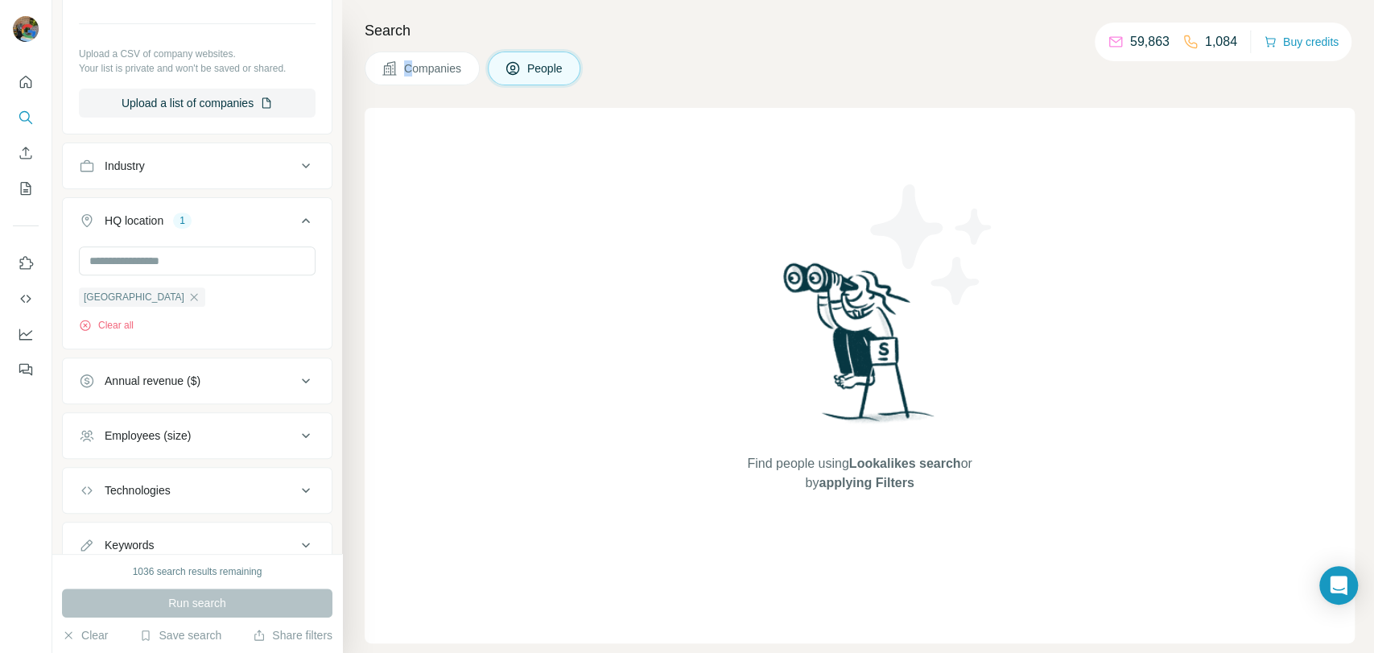
drag, startPoint x: 404, startPoint y: 86, endPoint x: 417, endPoint y: 75, distance: 17.1
click at [417, 75] on div "Search Companies People Find people using Lookalikes search or by applying Filt…" at bounding box center [858, 326] width 1032 height 653
click at [417, 75] on span "Companies" at bounding box center [433, 68] width 59 height 16
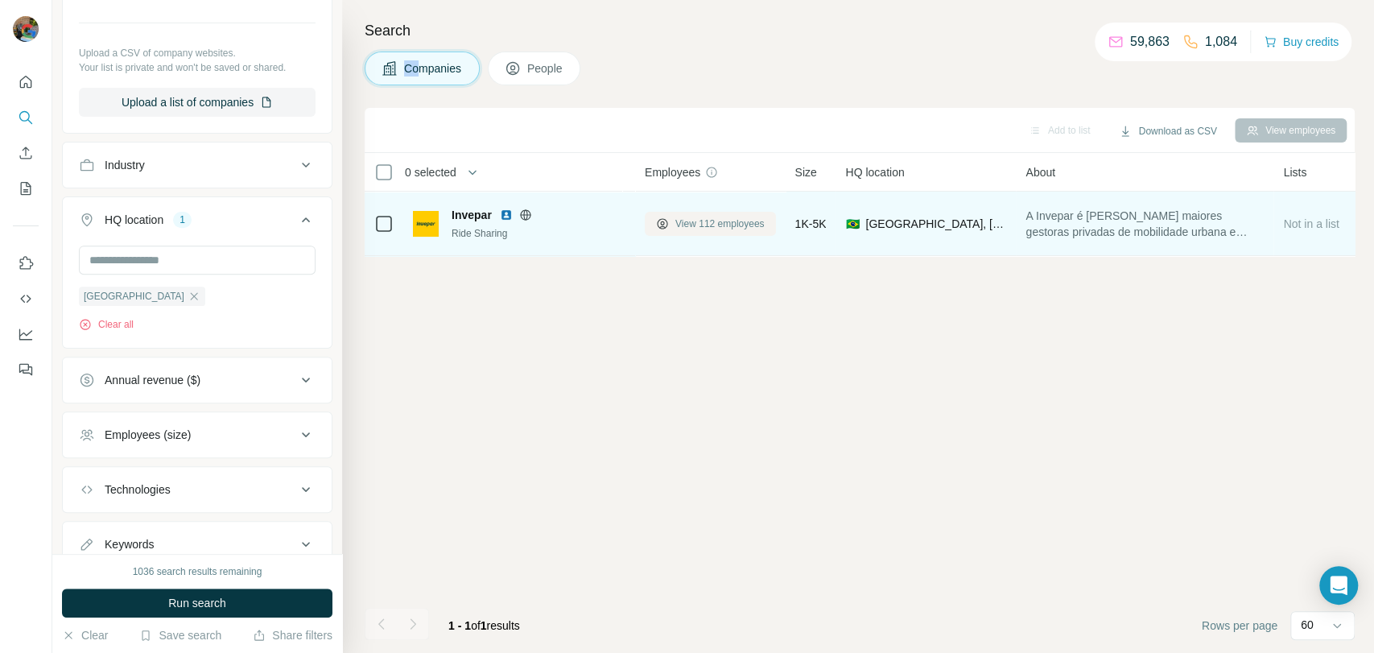
click at [732, 223] on span "View 112 employees" at bounding box center [719, 223] width 89 height 14
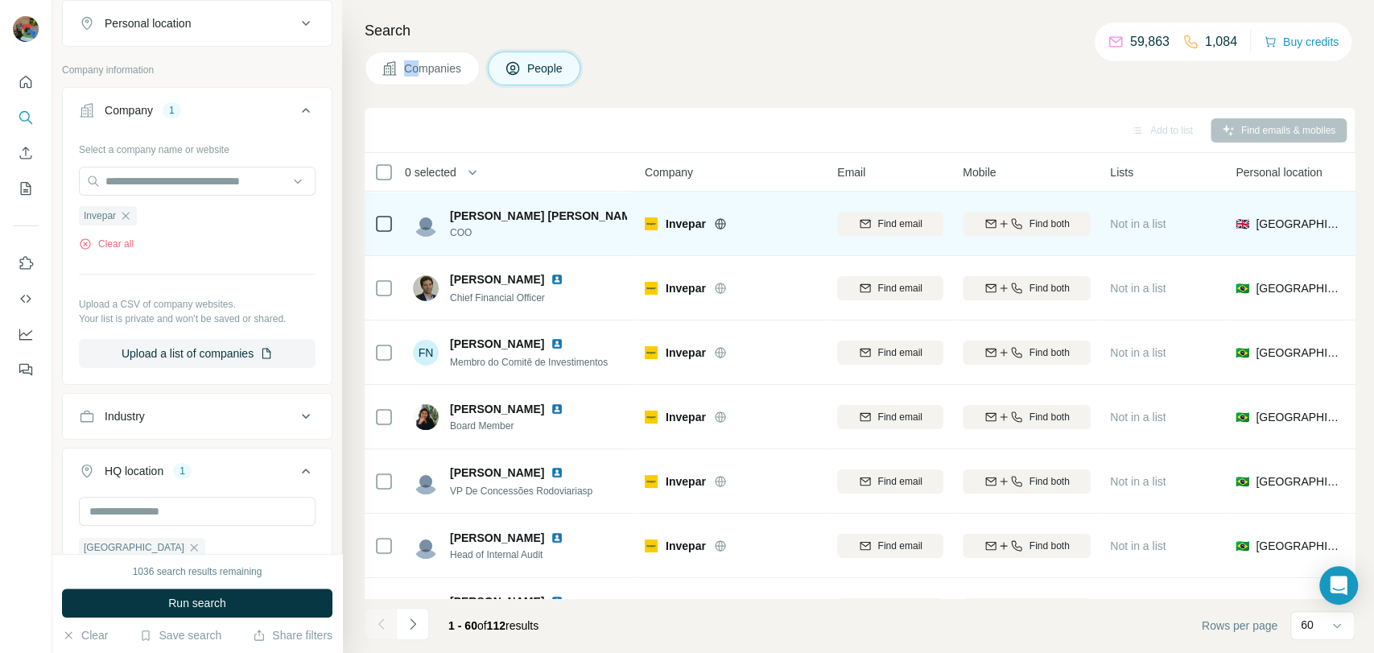
scroll to position [543, 0]
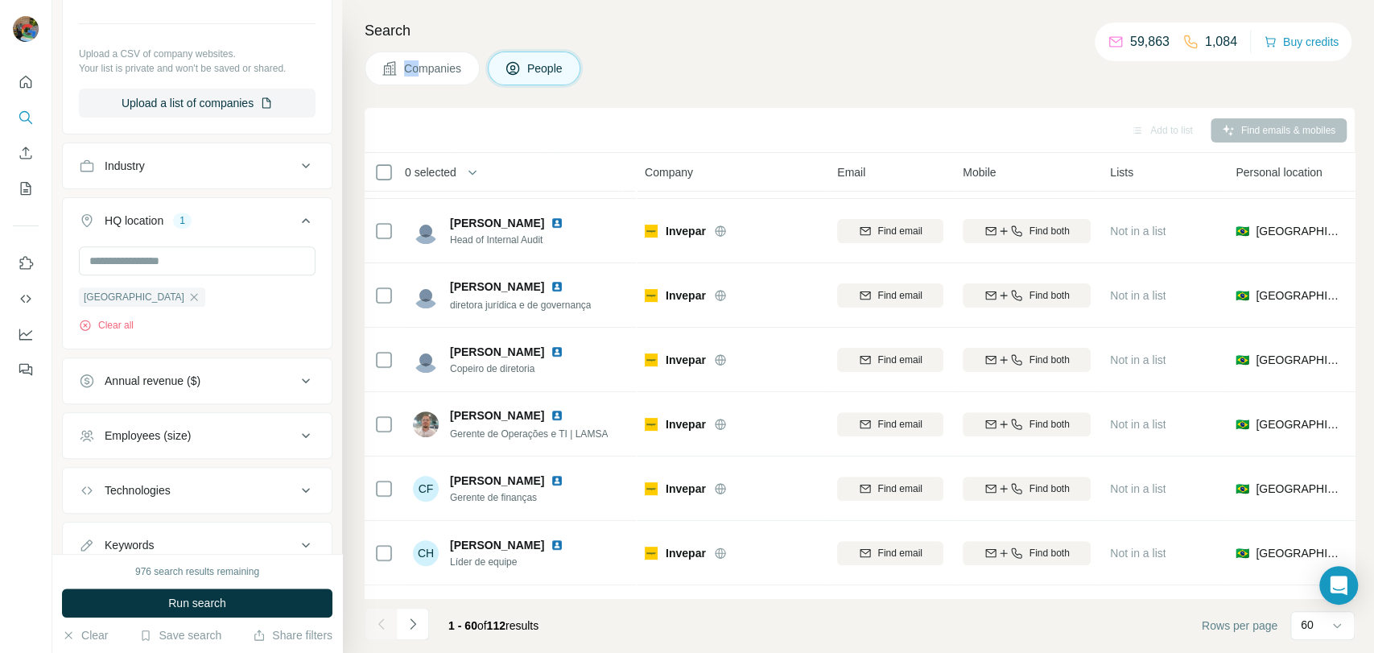
scroll to position [317, 0]
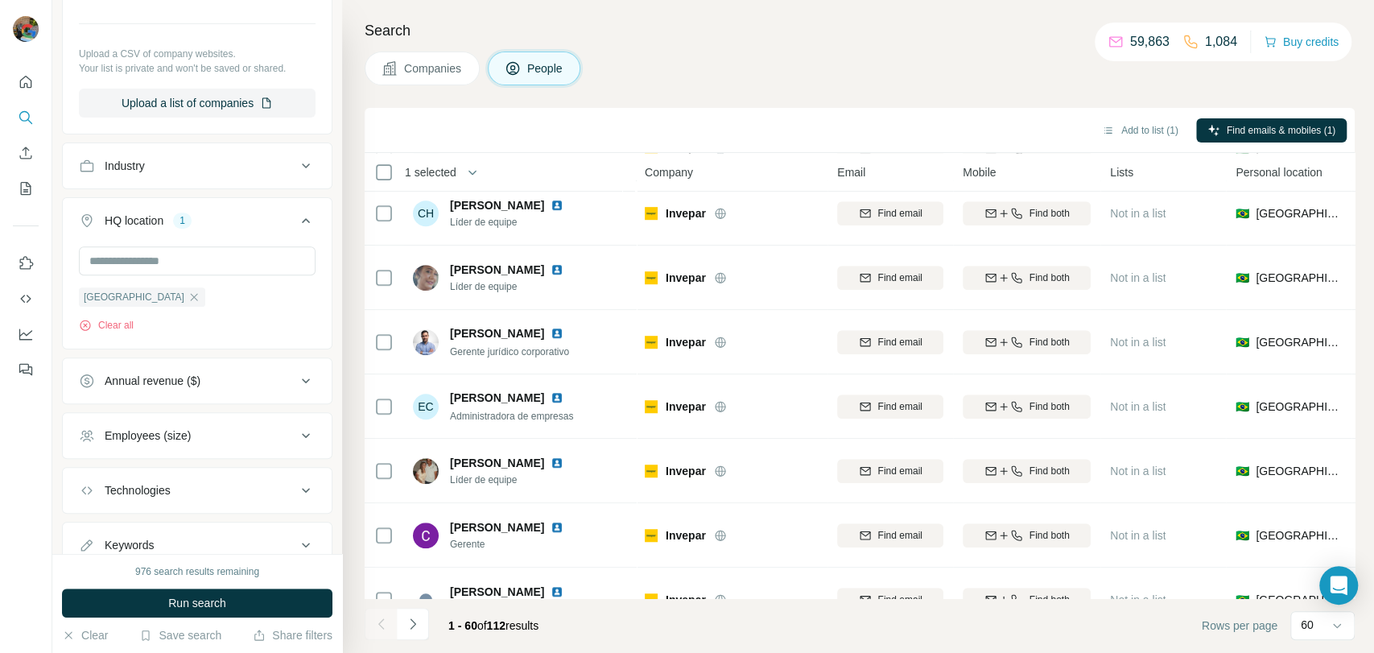
click at [453, 420] on div "Administradora de empresas" at bounding box center [516, 415] width 133 height 16
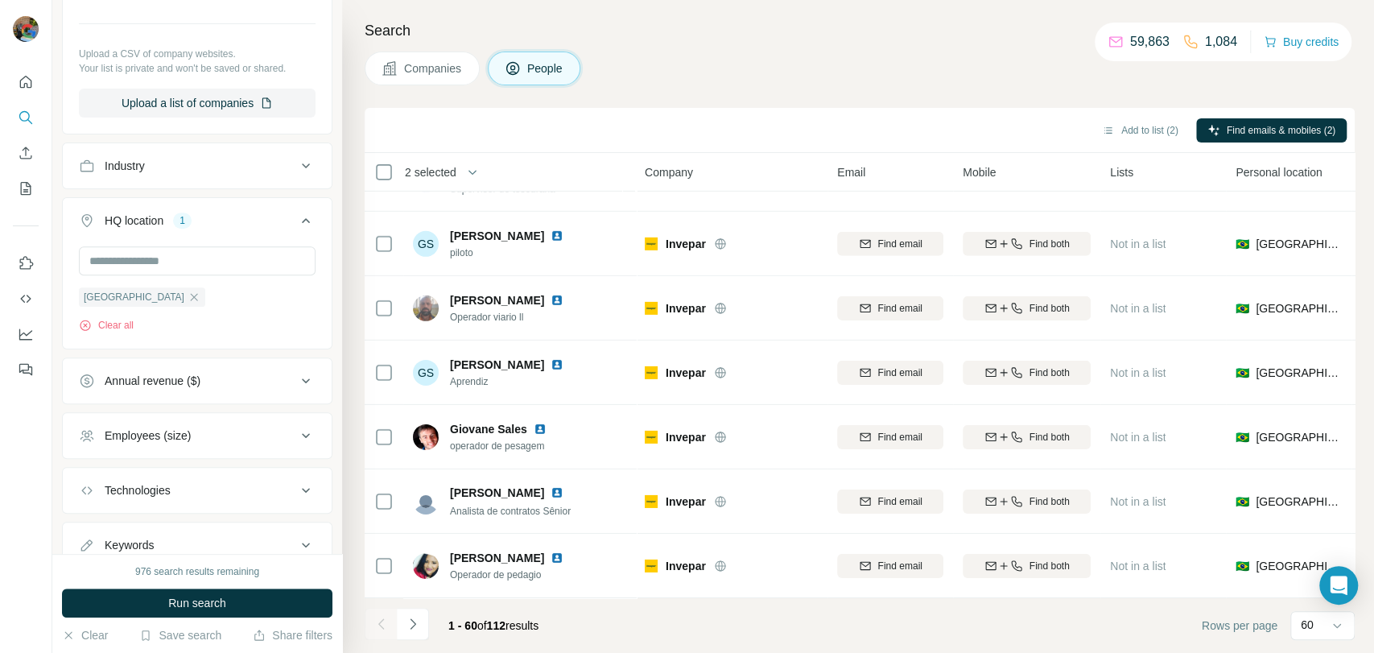
scroll to position [3466, 0]
click at [399, 620] on button "Navigate to next page" at bounding box center [413, 624] width 32 height 32
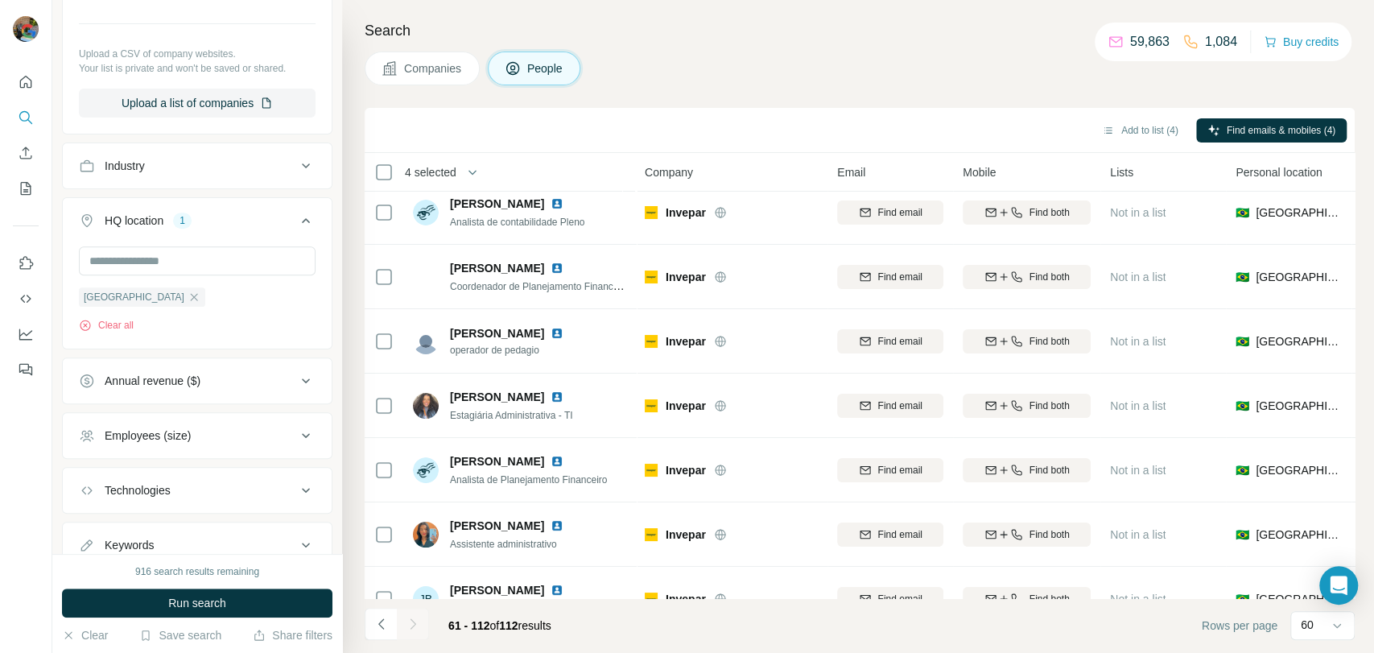
scroll to position [0, 0]
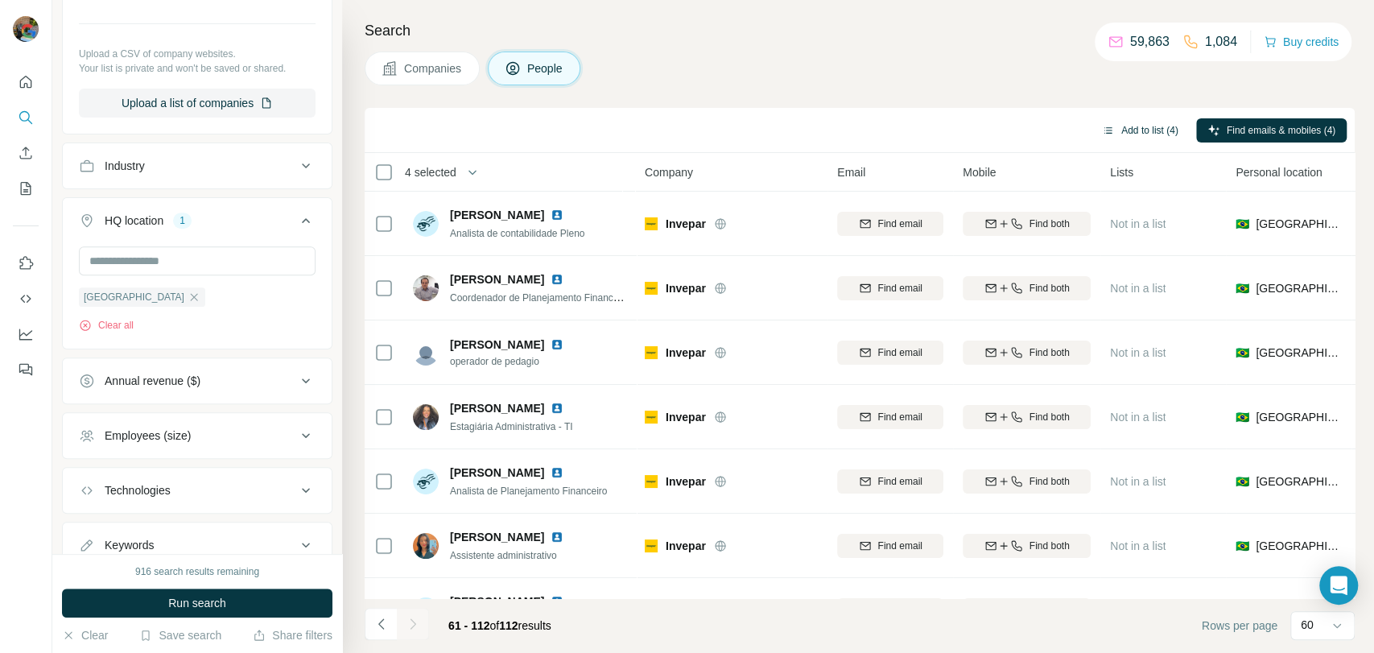
click at [1136, 140] on button "Add to list (4)" at bounding box center [1140, 130] width 99 height 24
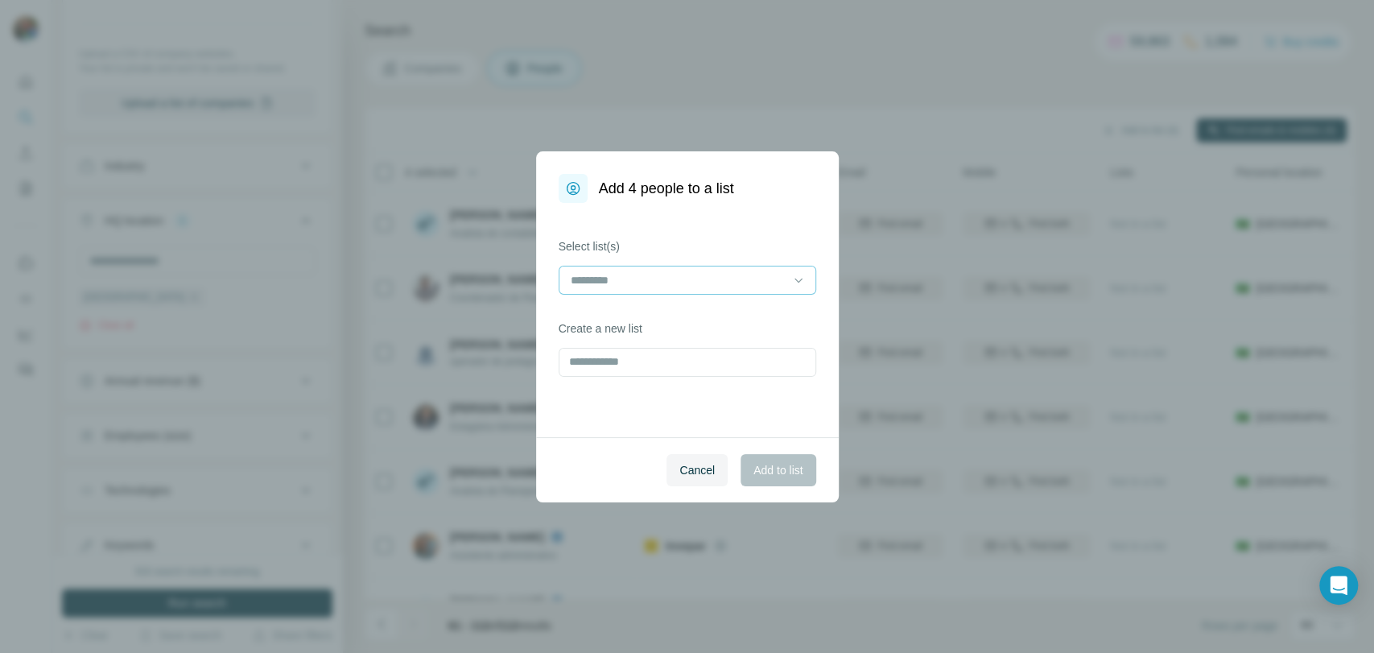
click at [762, 285] on input at bounding box center [677, 280] width 217 height 18
click at [723, 310] on div "VMWare 2" at bounding box center [686, 315] width 230 height 16
click at [775, 459] on button "Add to list" at bounding box center [777, 470] width 75 height 32
